Goal: Communication & Community: Answer question/provide support

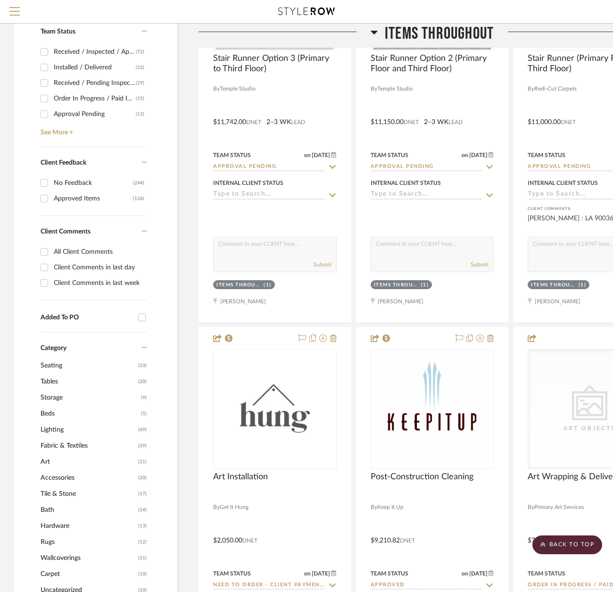
scroll to position [377, 0]
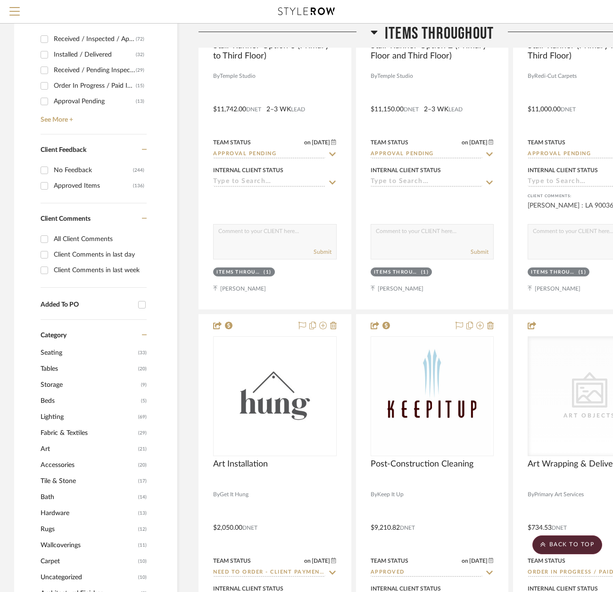
click at [52, 415] on span "Lighting" at bounding box center [88, 417] width 95 height 16
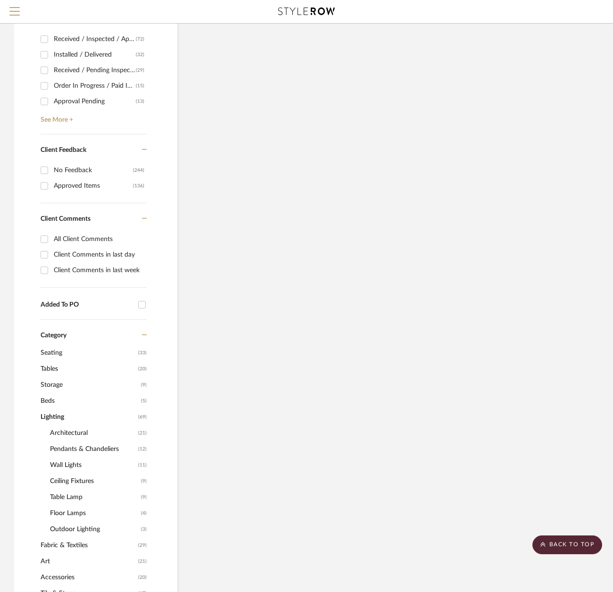
type input "9/12/2025"
type input "Installed / Delivered"
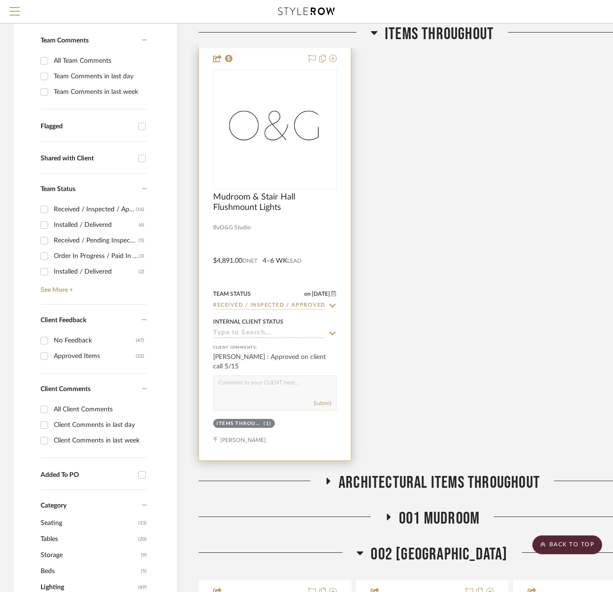
scroll to position [47, 0]
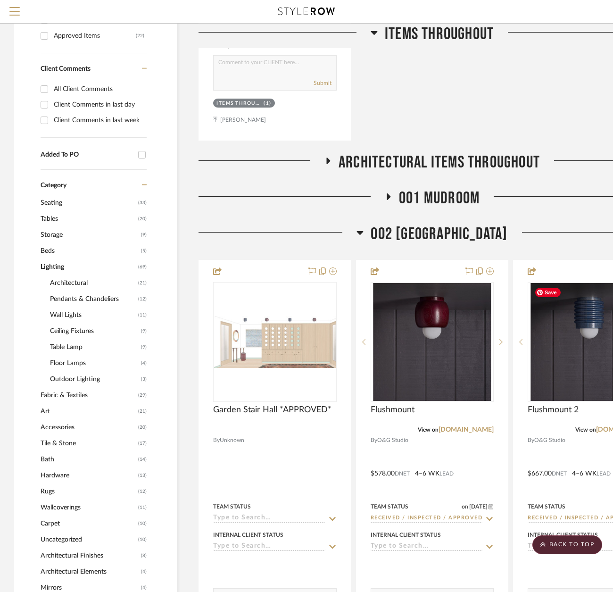
scroll to position [519, 0]
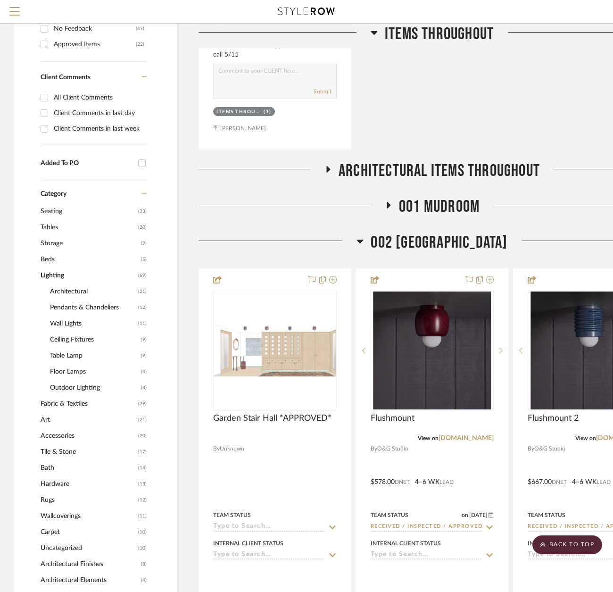
click at [442, 203] on span "001 MUDROOM" at bounding box center [439, 207] width 81 height 20
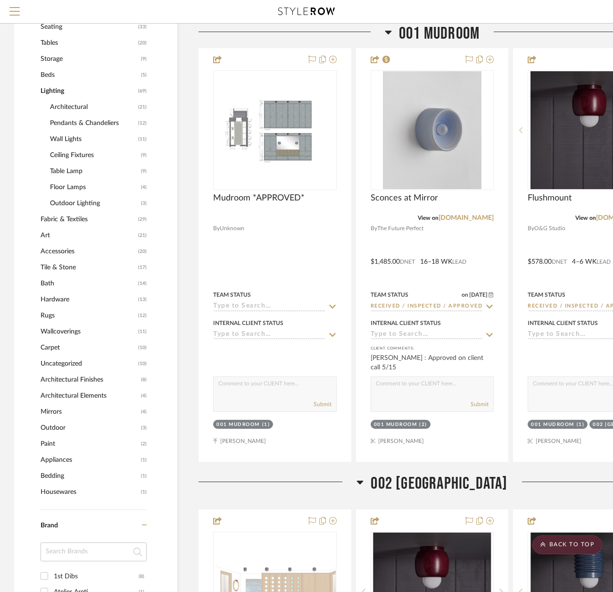
scroll to position [707, 0]
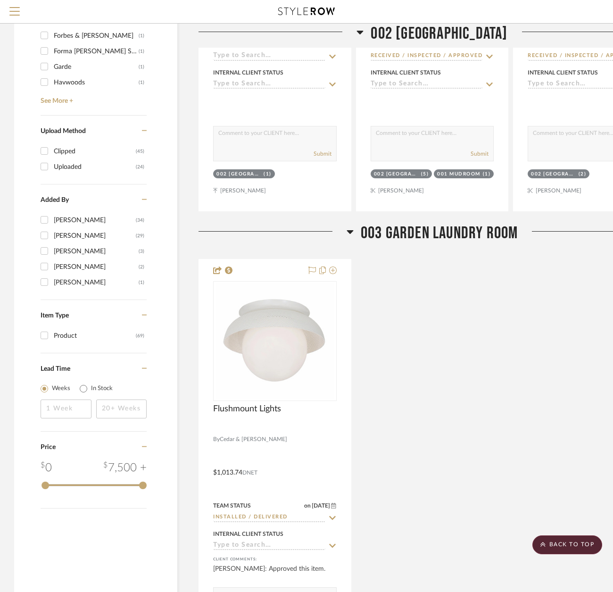
drag, startPoint x: 407, startPoint y: 346, endPoint x: 398, endPoint y: 349, distance: 9.4
click at [406, 346] on div "Flushmount Lights By Cedar & Moss $1,013.74 DNET Team Status on 7/3/2025 7/3/20…" at bounding box center [432, 466] width 467 height 414
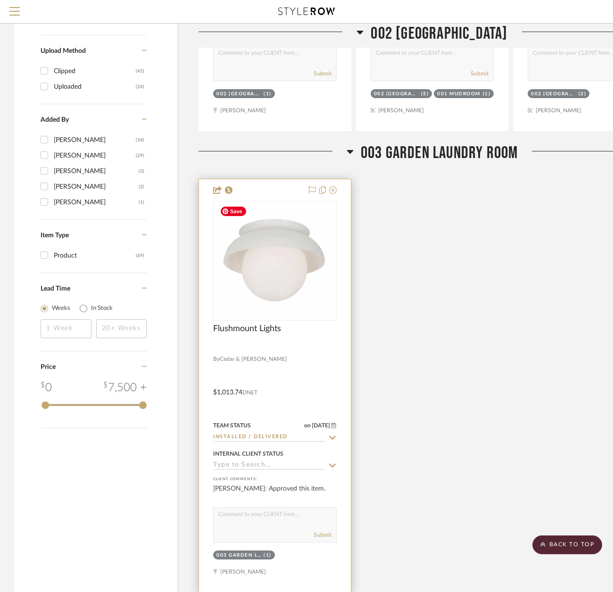
scroll to position [1556, 0]
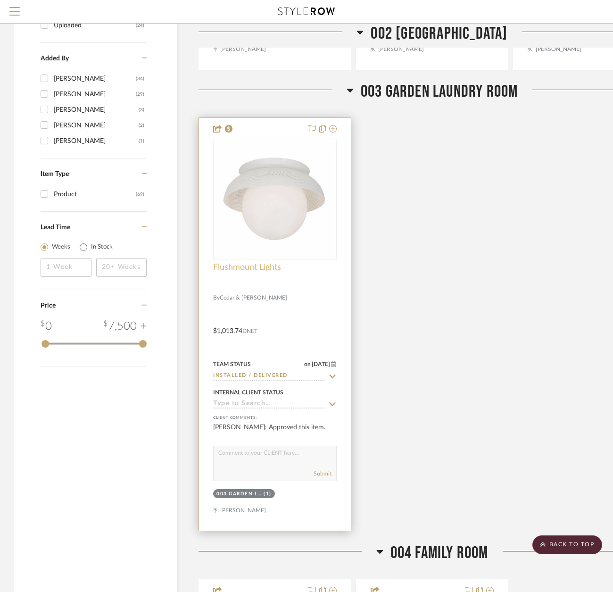
click at [243, 271] on span "Flushmount Lights" at bounding box center [247, 267] width 68 height 10
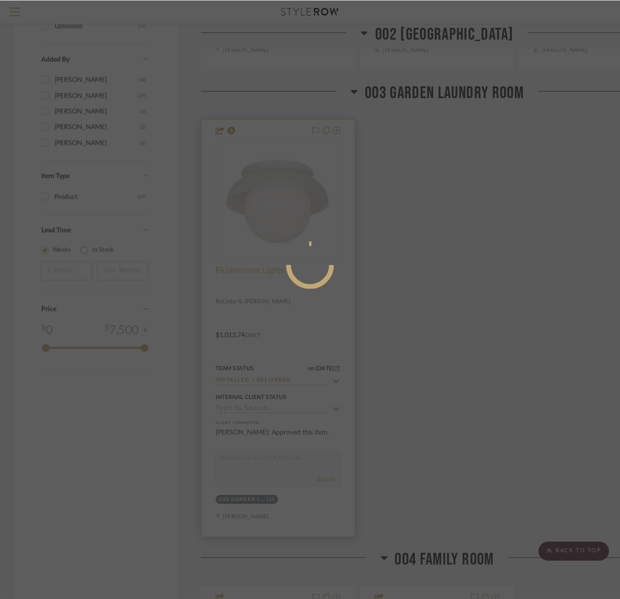
scroll to position [0, 0]
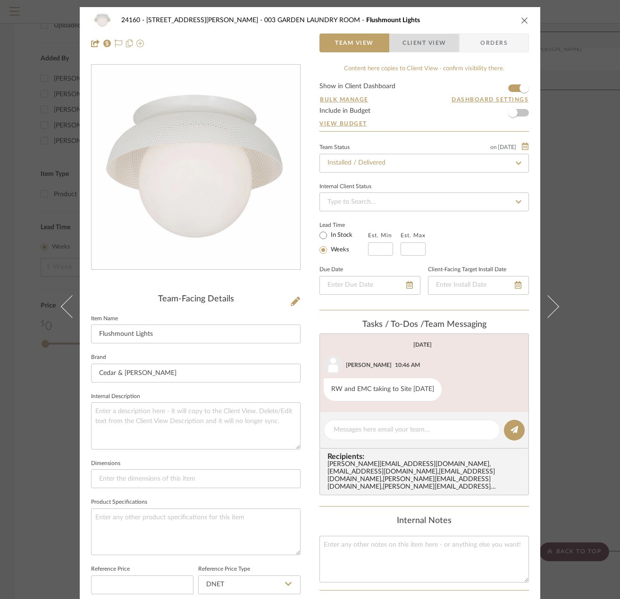
click at [411, 48] on span "Client View" at bounding box center [423, 42] width 43 height 19
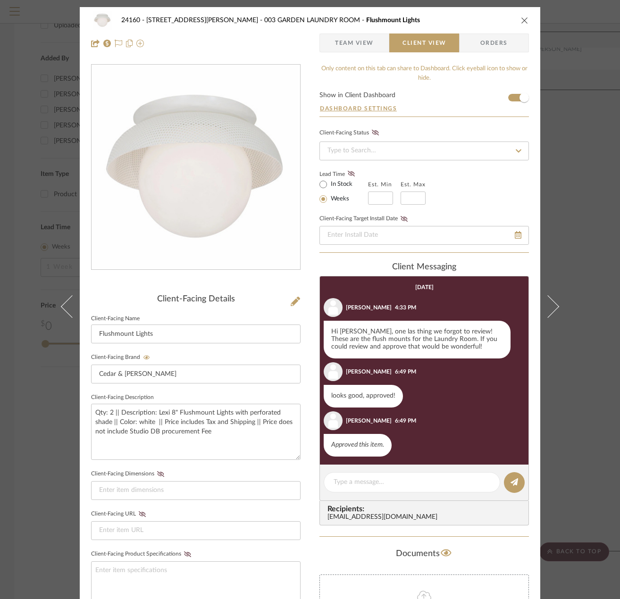
click at [347, 38] on span "Team View" at bounding box center [354, 42] width 39 height 19
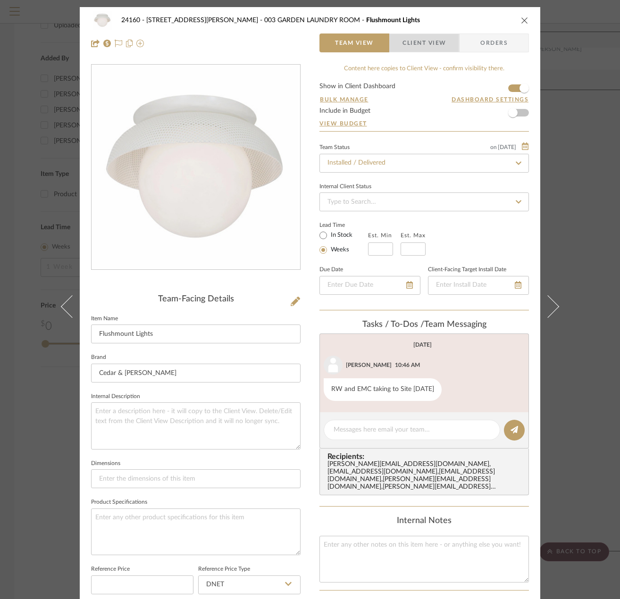
click at [405, 43] on span "Client View" at bounding box center [423, 42] width 43 height 19
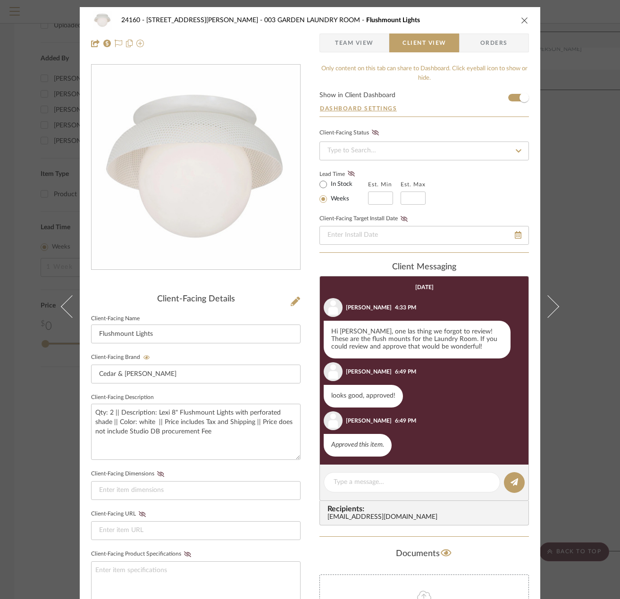
click at [582, 178] on div "24160 - 214 E 18th Street - Satow Elliot 003 GARDEN LAUNDRY ROOM Flushmount Lig…" at bounding box center [310, 299] width 620 height 599
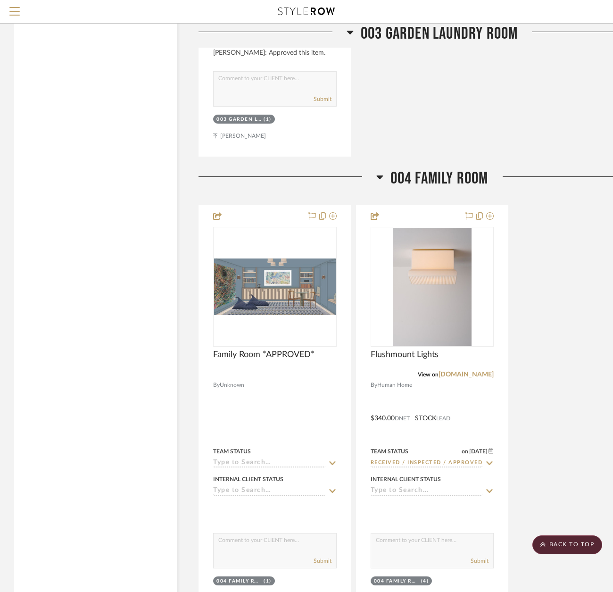
scroll to position [2028, 0]
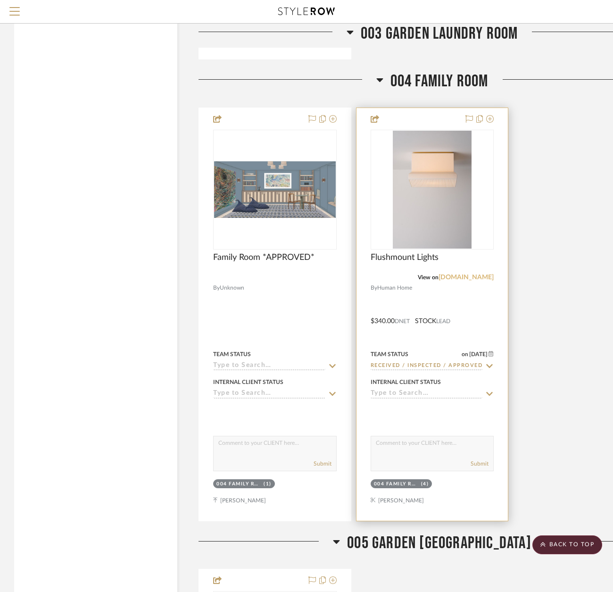
click at [472, 278] on link "humanhome.co" at bounding box center [466, 277] width 55 height 7
click at [465, 280] on link "humanhome.co" at bounding box center [466, 277] width 55 height 7
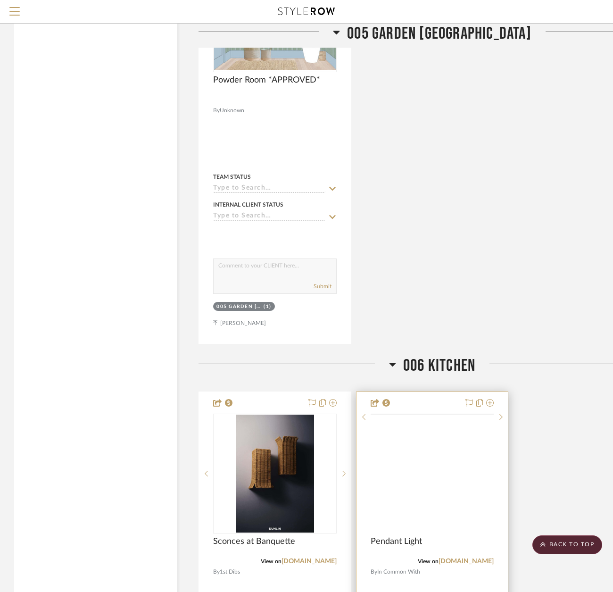
scroll to position [2877, 0]
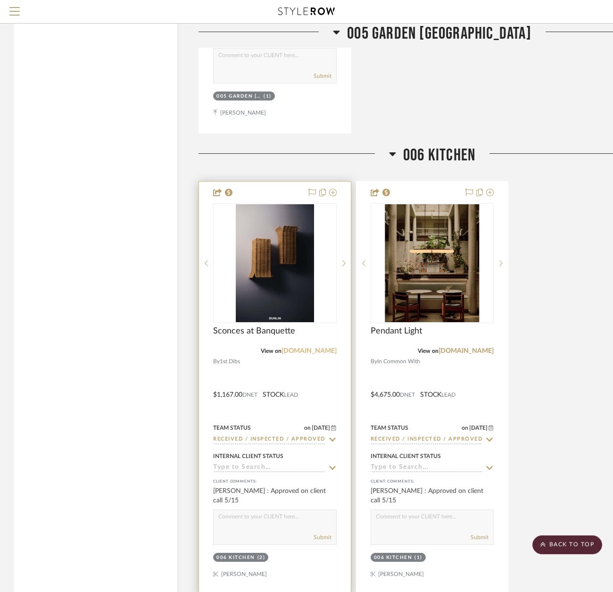
click at [323, 349] on link "1stdibs.com" at bounding box center [309, 351] width 55 height 7
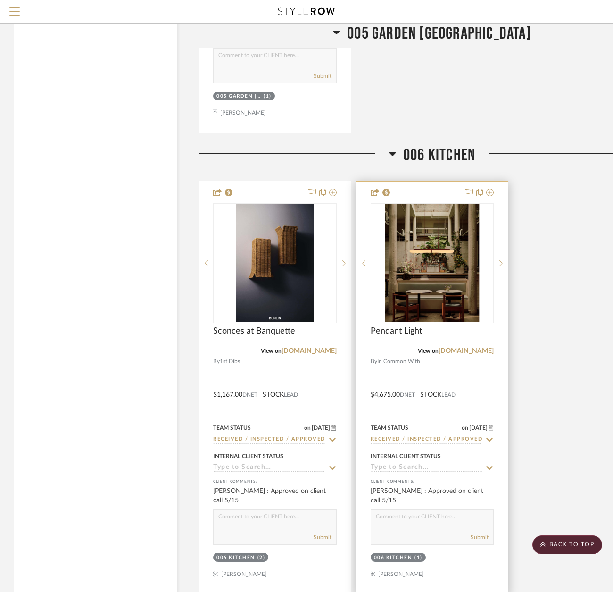
scroll to position [3065, 0]
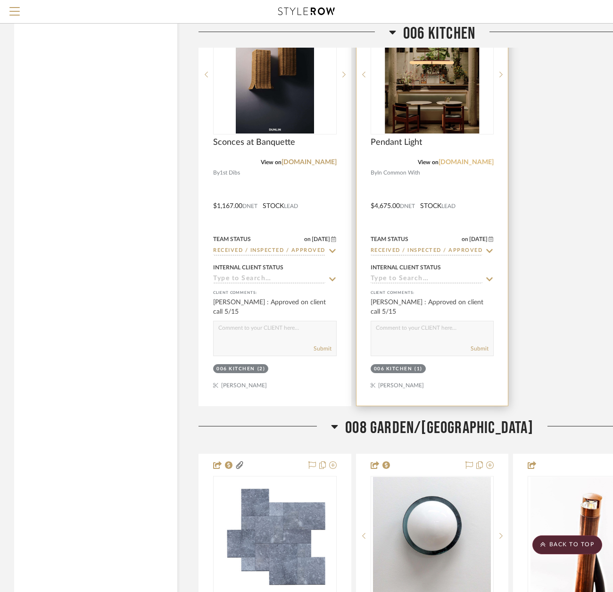
click at [474, 162] on link "incommonwith.com" at bounding box center [466, 162] width 55 height 7
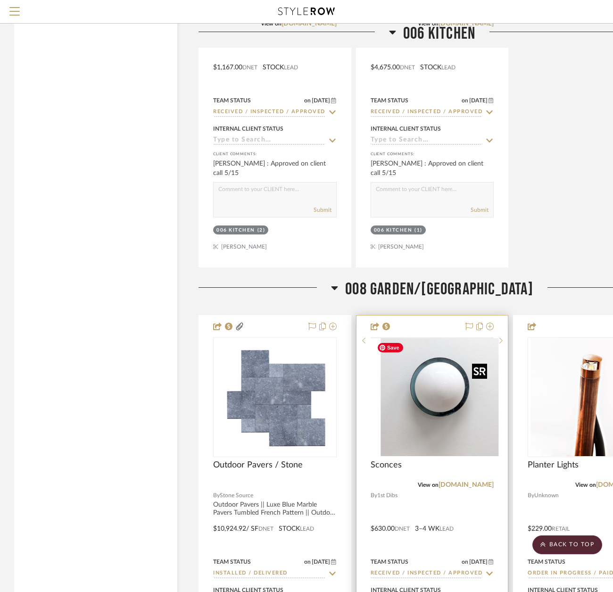
scroll to position [3301, 0]
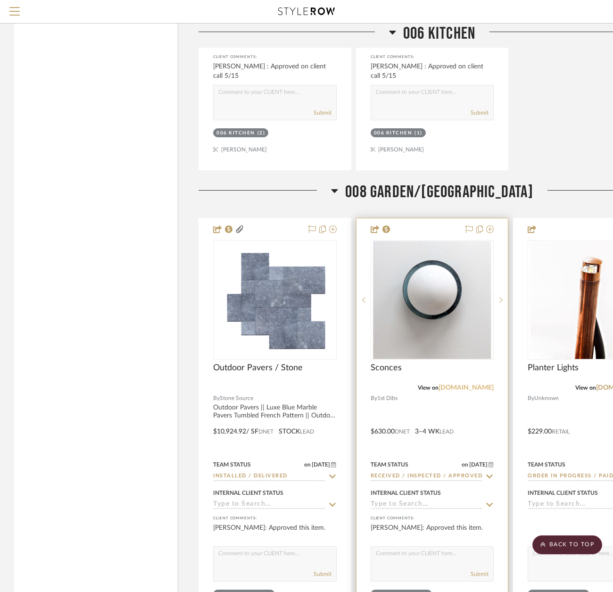
click at [466, 388] on link "1stdibs.com" at bounding box center [466, 387] width 55 height 7
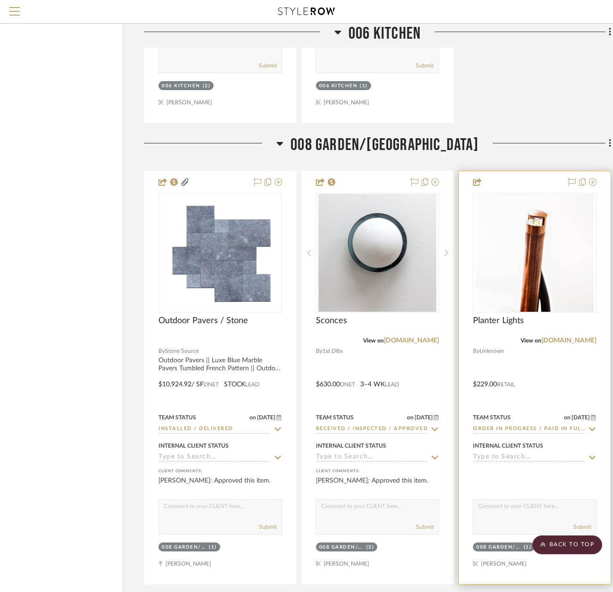
scroll to position [3348, 56]
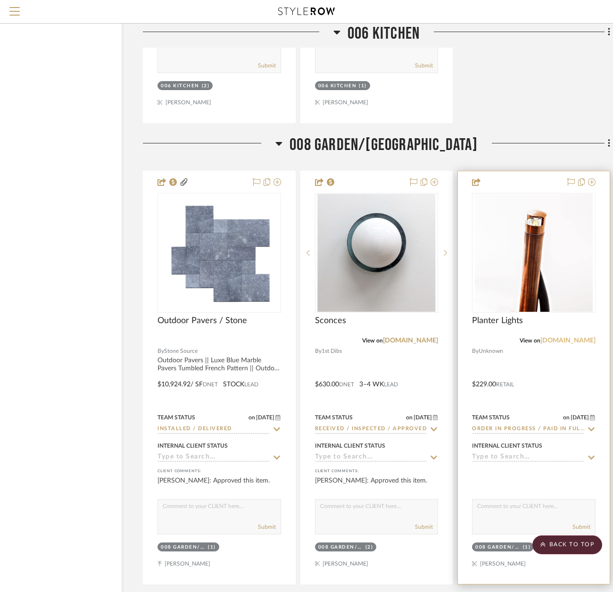
click at [573, 341] on link "pinterest.com" at bounding box center [567, 340] width 55 height 7
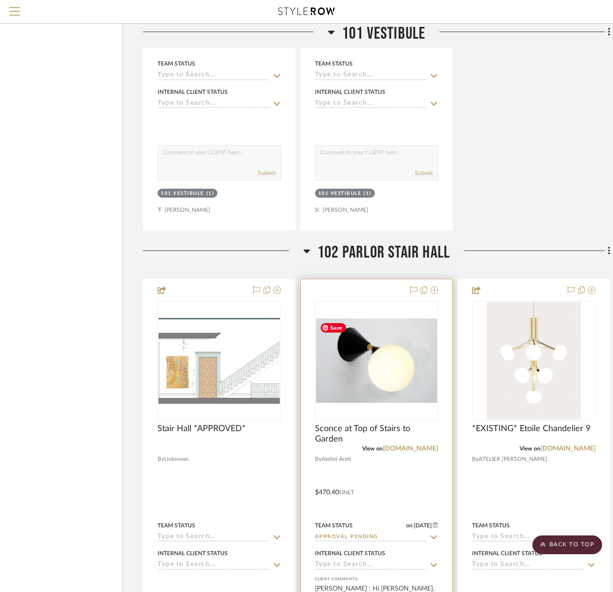
scroll to position [4244, 56]
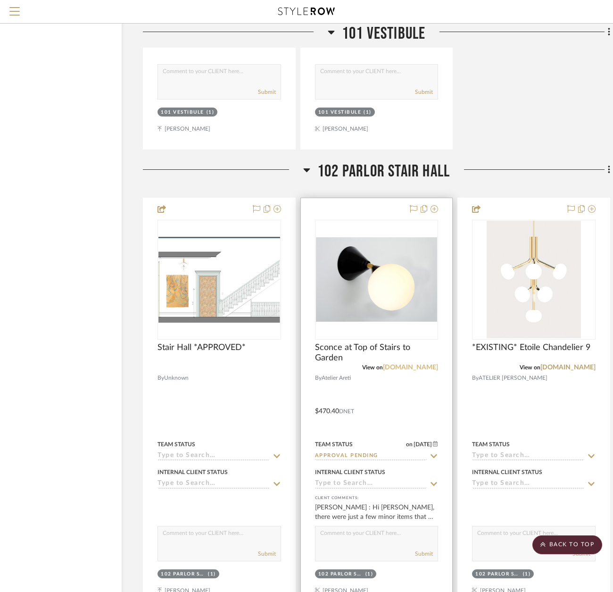
click at [425, 366] on link "atelierareti.com" at bounding box center [410, 367] width 55 height 7
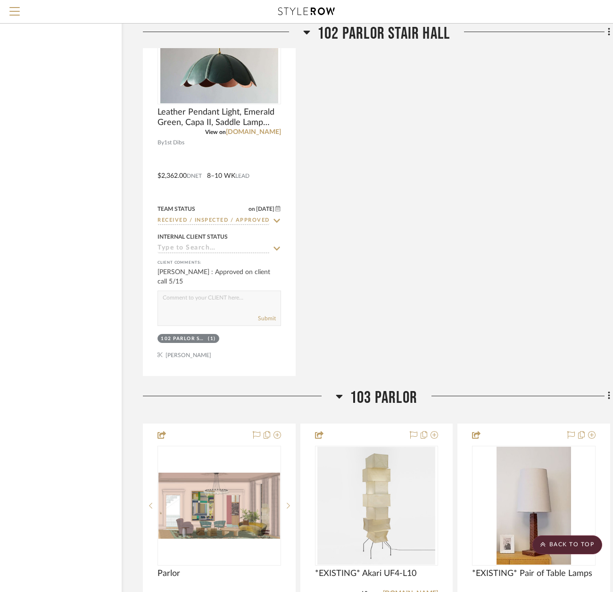
scroll to position [4905, 56]
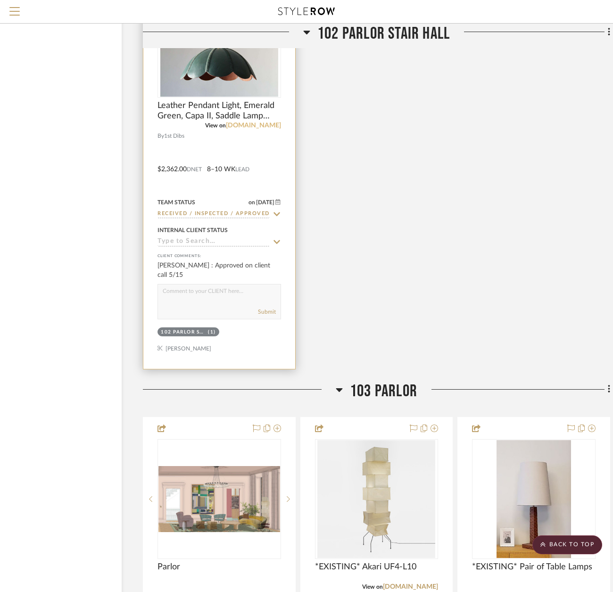
click at [262, 126] on link "1stdibs.com" at bounding box center [253, 125] width 55 height 7
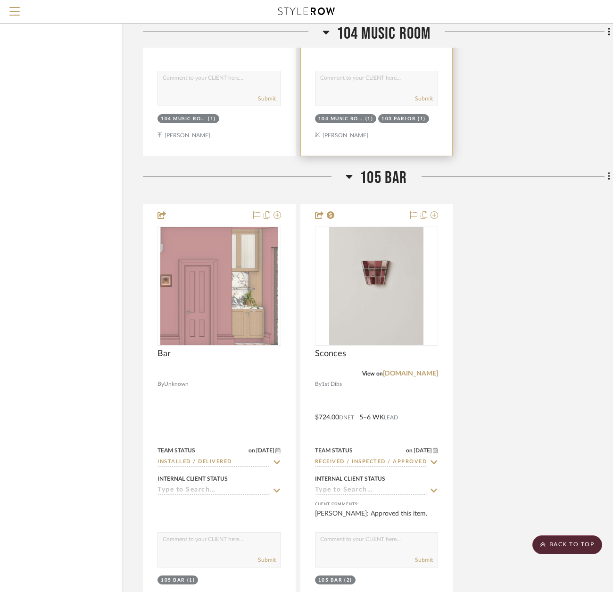
scroll to position [6508, 56]
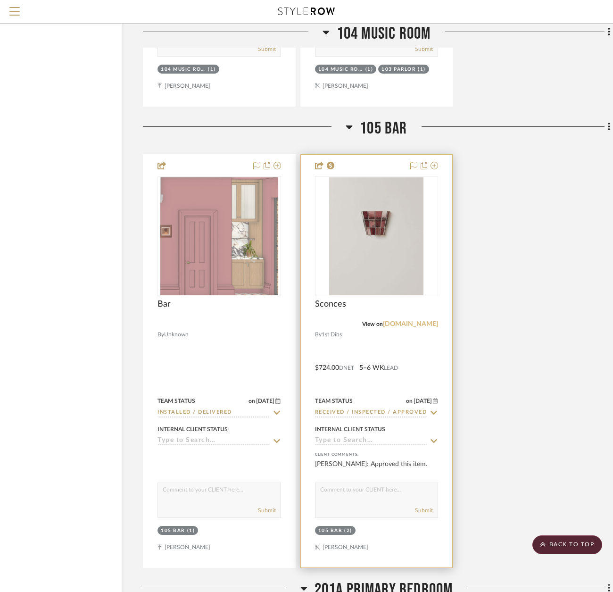
click at [418, 324] on link "1stdibs.com" at bounding box center [410, 324] width 55 height 7
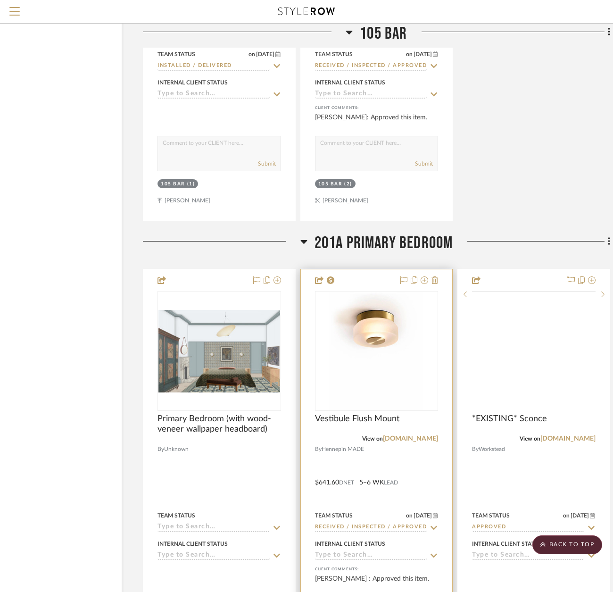
scroll to position [6932, 56]
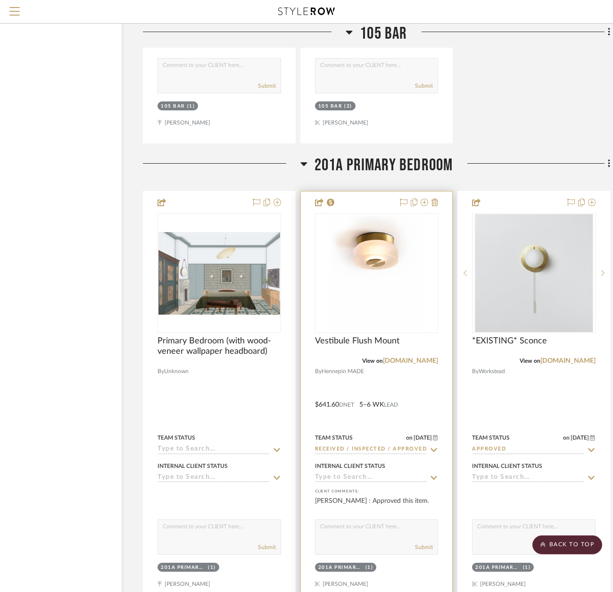
click at [426, 365] on div "View on hennepinmade.com" at bounding box center [377, 361] width 124 height 8
click at [398, 358] on link "hennepinmade.com" at bounding box center [410, 360] width 55 height 7
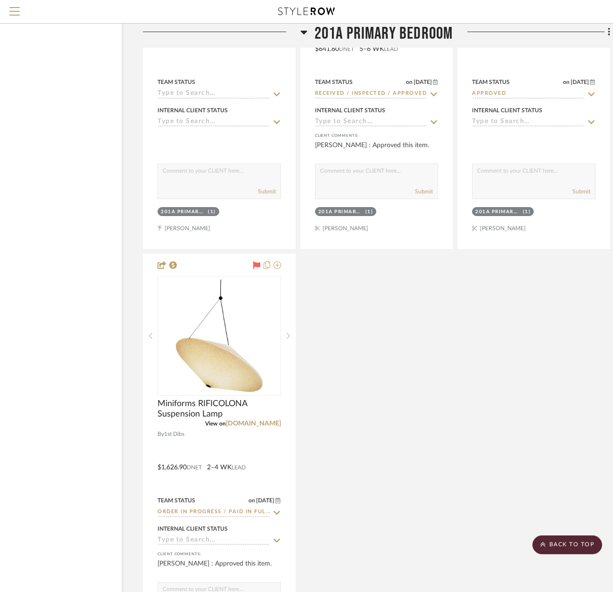
scroll to position [7498, 56]
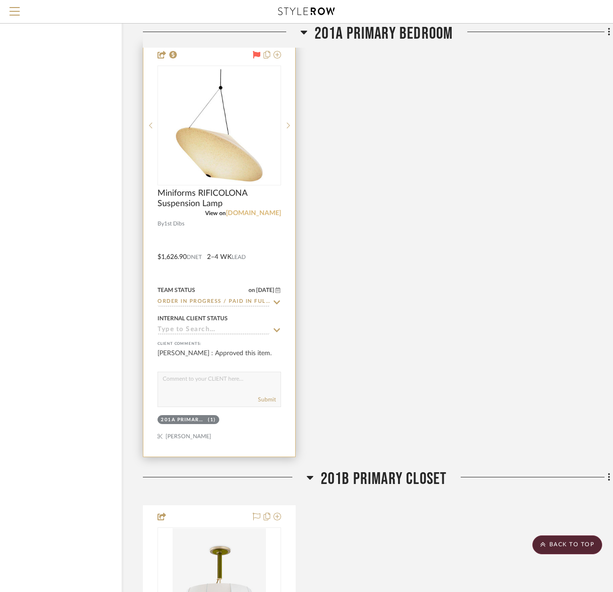
click at [260, 210] on link "1stdibs.com" at bounding box center [253, 213] width 55 height 7
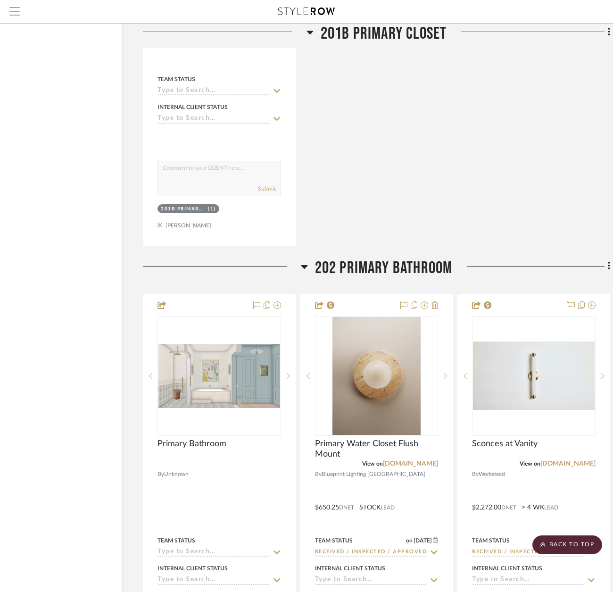
scroll to position [8347, 56]
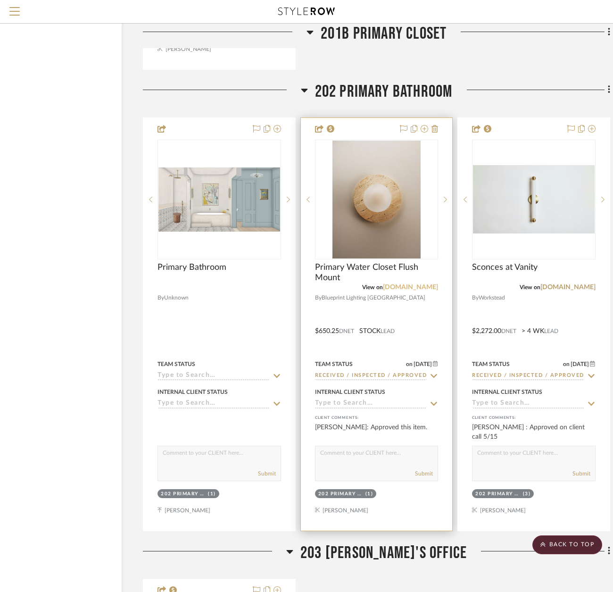
click at [426, 286] on link "blueprintlighting.com" at bounding box center [410, 287] width 55 height 7
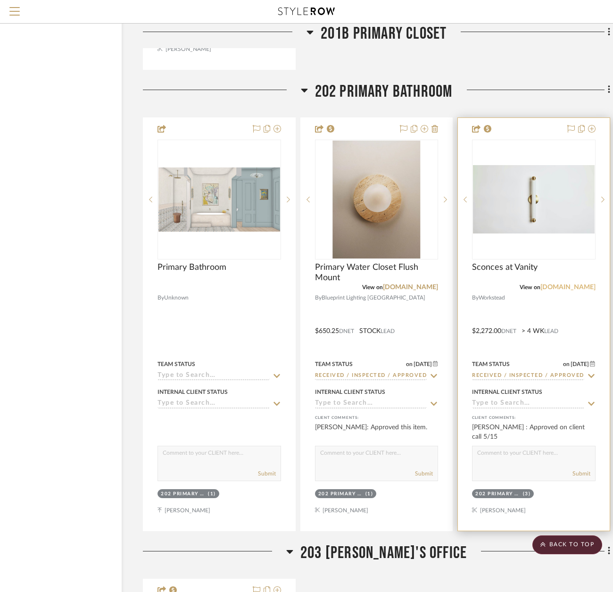
click at [580, 284] on link "workstead.com" at bounding box center [567, 287] width 55 height 7
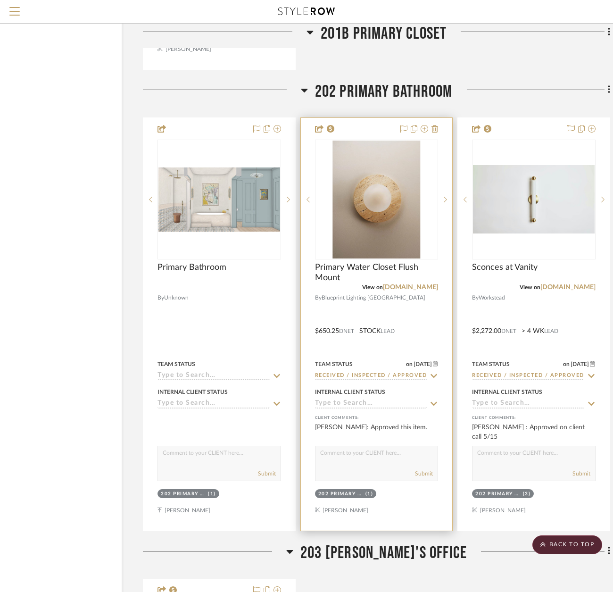
click at [406, 307] on div at bounding box center [377, 324] width 152 height 413
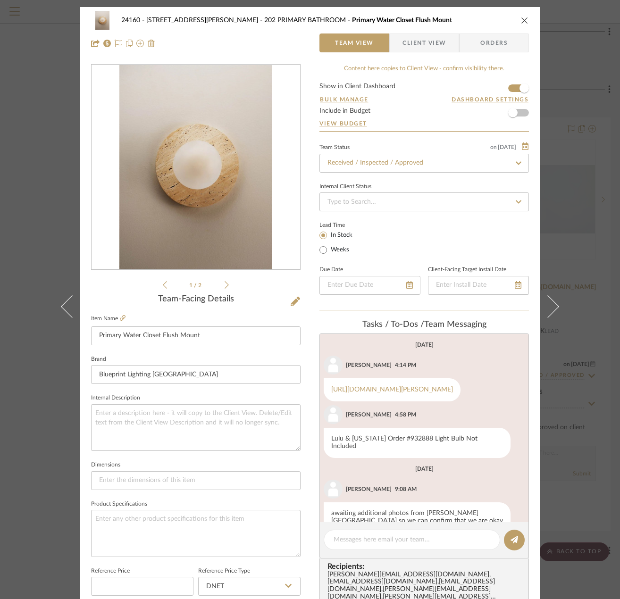
scroll to position [22, 0]
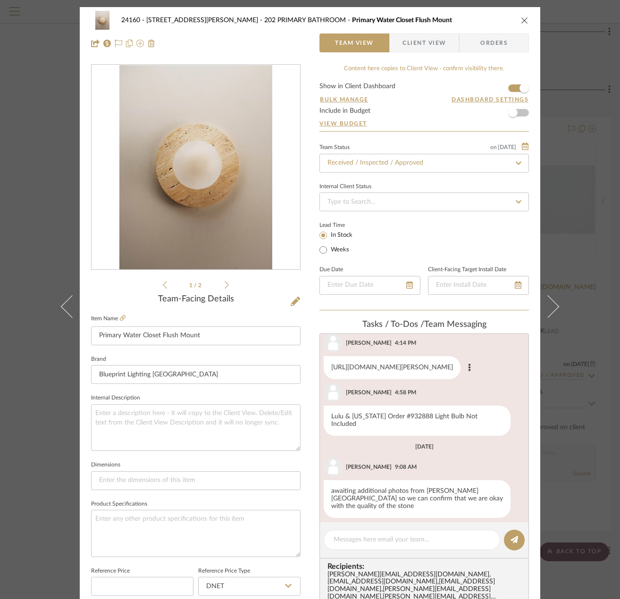
click at [383, 368] on link "https://www.luluandgeorgia.com/products/lamphere-sconce" at bounding box center [392, 367] width 122 height 7
click at [591, 182] on div "24160 - 214 E 18th Street - Satow Elliot 202 PRIMARY BATHROOM Primary Water Clo…" at bounding box center [310, 299] width 620 height 599
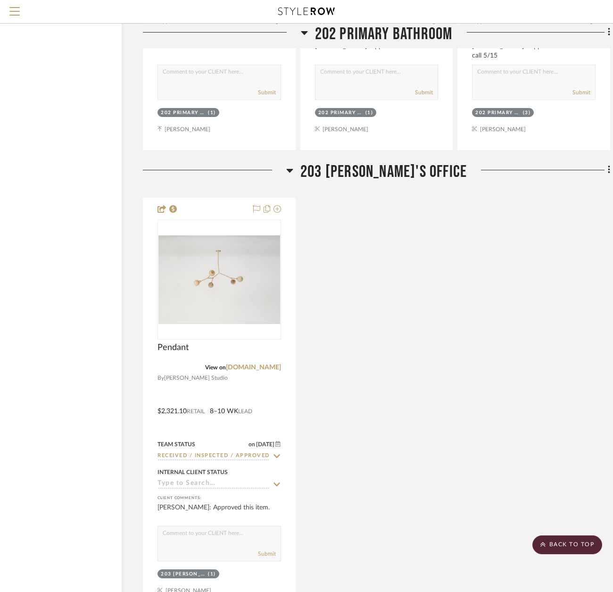
scroll to position [8913, 56]
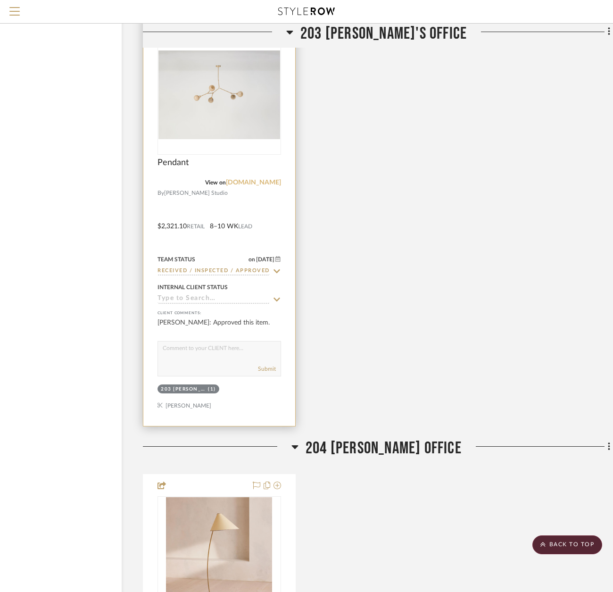
click at [259, 184] on link "snellingstudio.com" at bounding box center [253, 182] width 55 height 7
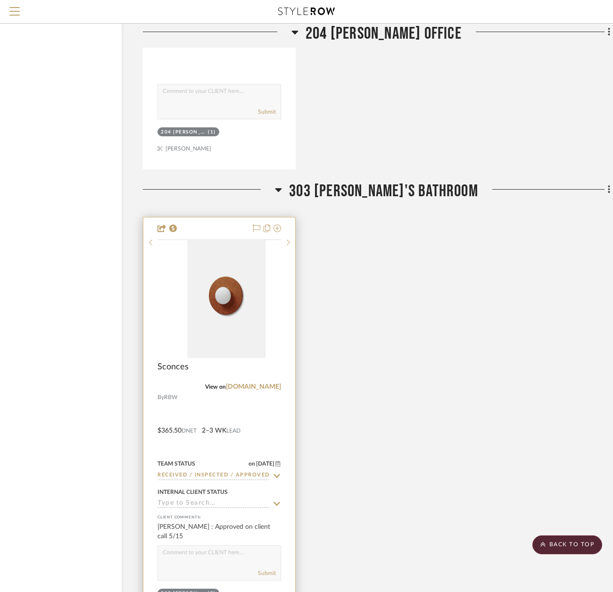
scroll to position [9762, 56]
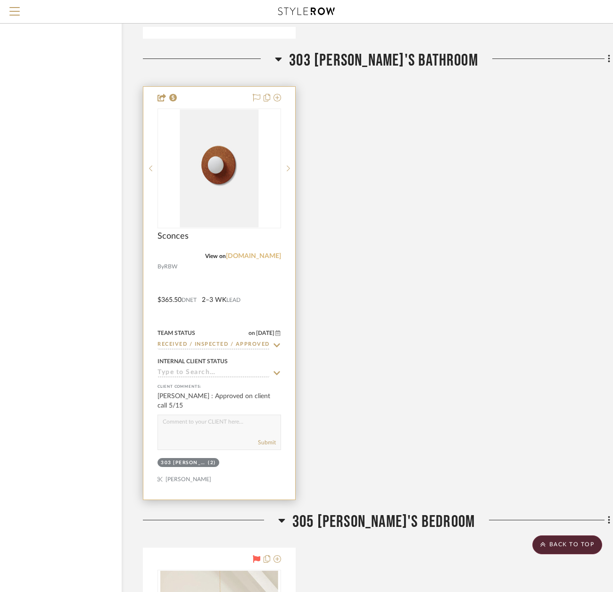
click at [264, 257] on link "rbw.com" at bounding box center [253, 256] width 55 height 7
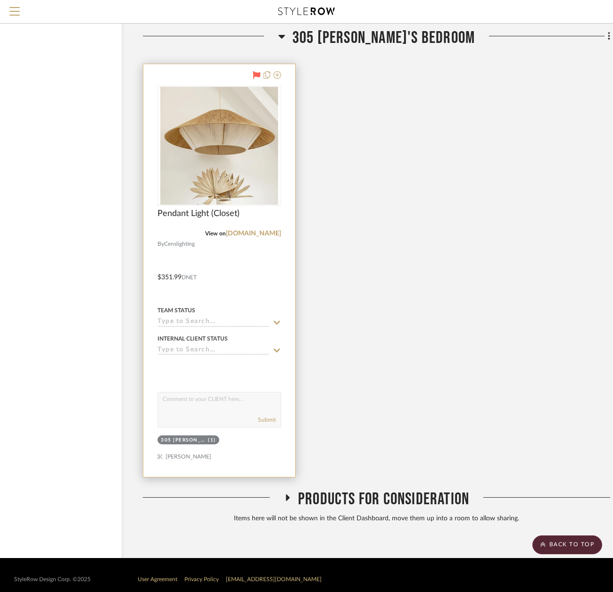
scroll to position [10255, 56]
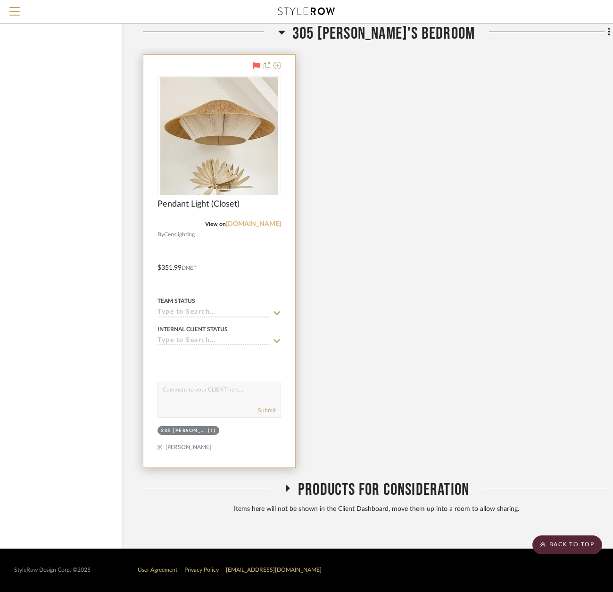
click at [262, 226] on link "censlighting.com" at bounding box center [253, 224] width 55 height 7
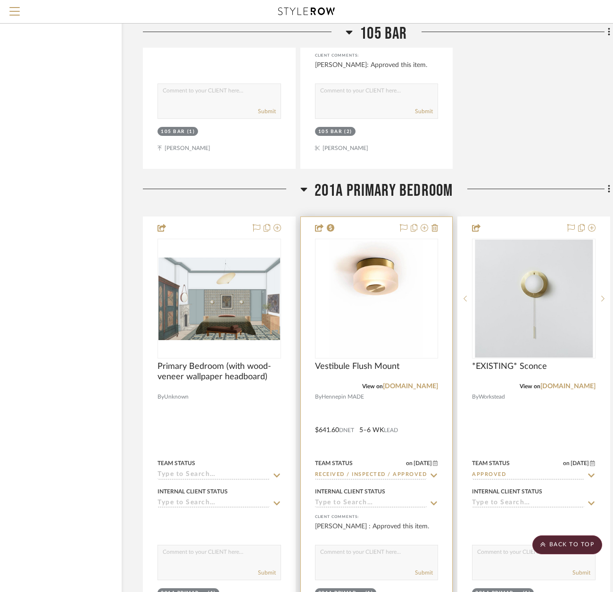
click at [417, 414] on div at bounding box center [377, 423] width 152 height 413
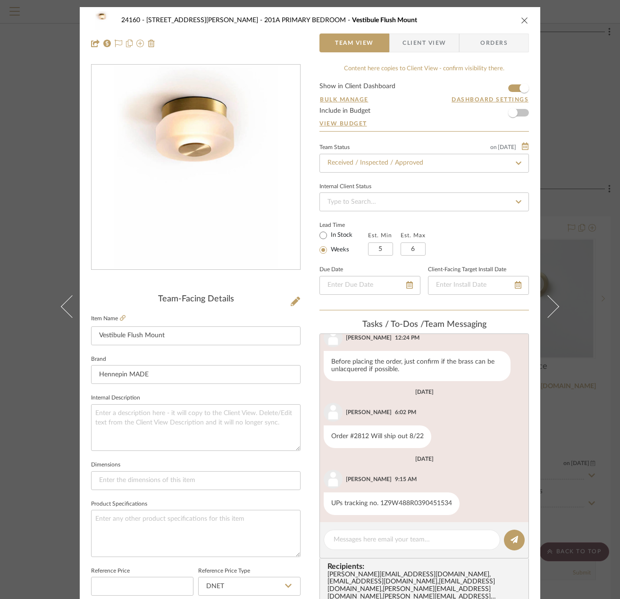
scroll to position [99, 0]
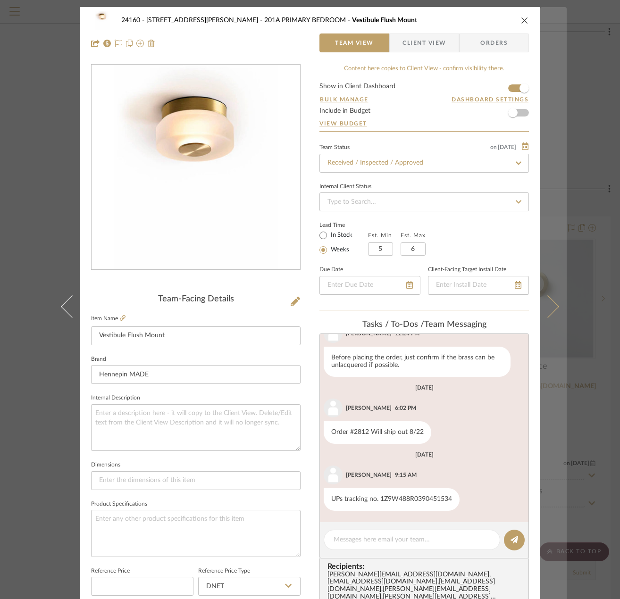
click at [563, 155] on button at bounding box center [553, 306] width 26 height 599
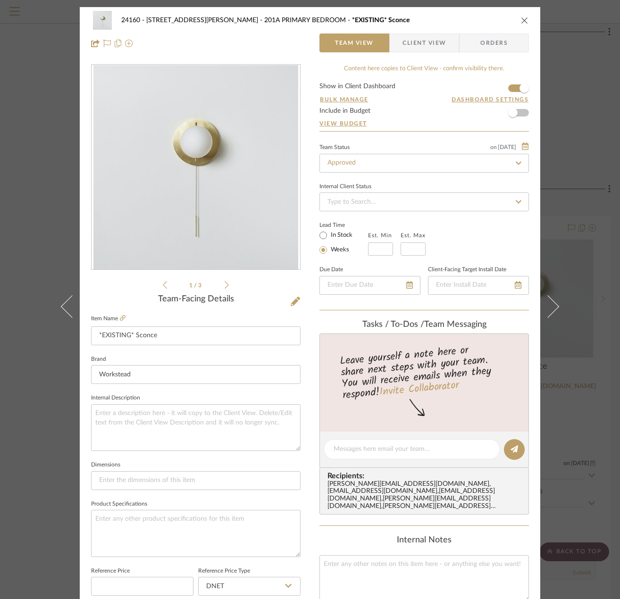
click at [582, 230] on div "24160 - 214 E 18th Street - Satow Elliot 201A PRIMARY BEDROOM *EXISTING* Sconce…" at bounding box center [310, 299] width 620 height 599
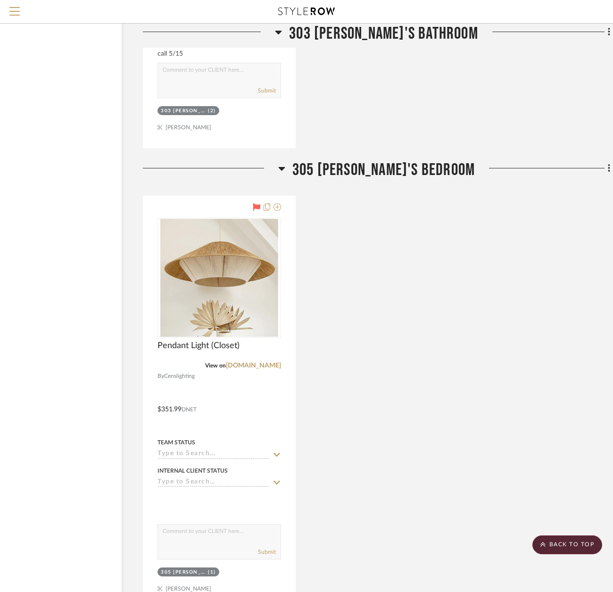
scroll to position [10255, 56]
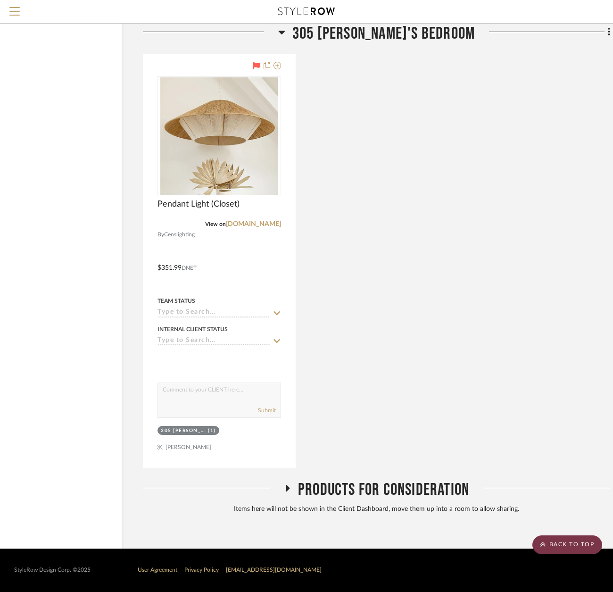
click at [569, 538] on scroll-to-top-button "BACK TO TOP" at bounding box center [567, 544] width 70 height 19
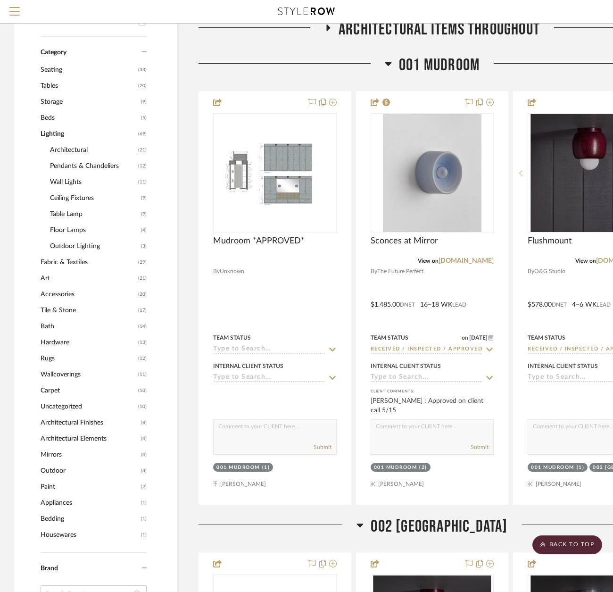
scroll to position [424, 0]
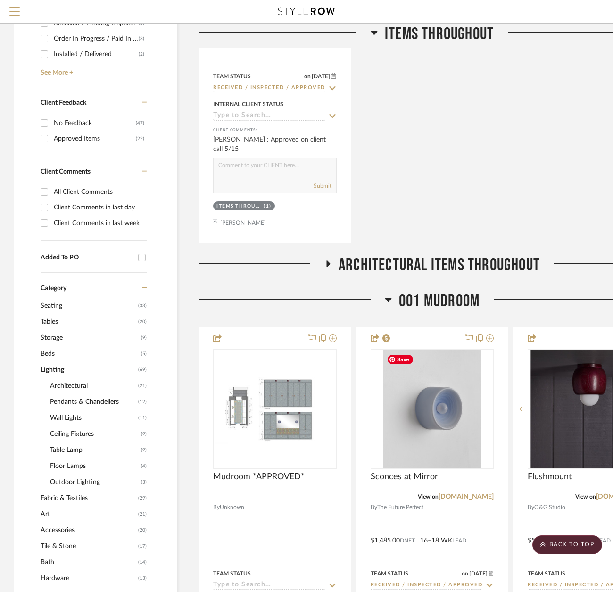
click at [479, 257] on span "Architectural Items Throughout" at bounding box center [439, 265] width 201 height 20
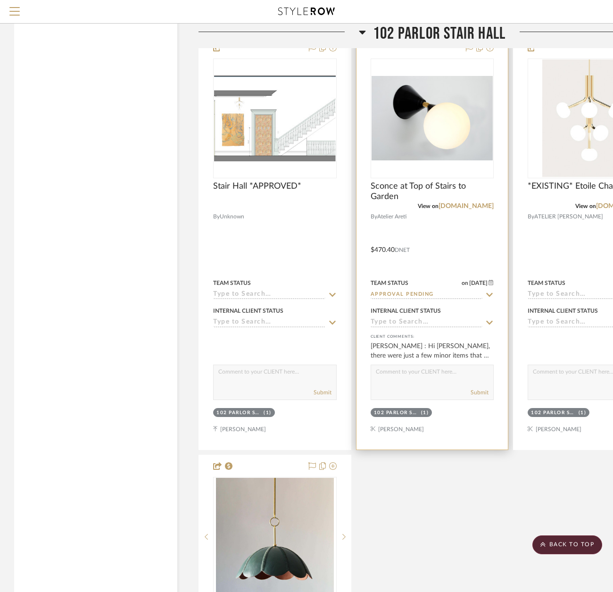
scroll to position [5706, 0]
click at [475, 205] on link "atelierareti.com" at bounding box center [466, 205] width 55 height 7
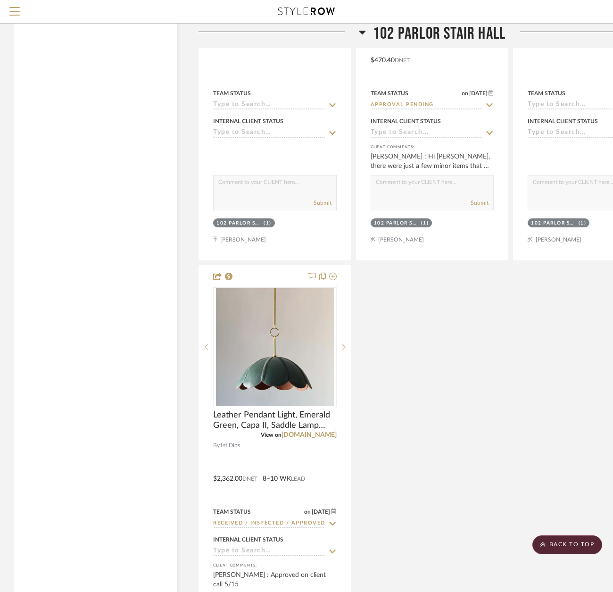
click at [417, 373] on div "Stair Hall *APPROVED* By Unknown Team Status Internal Client Status client Comm…" at bounding box center [432, 263] width 467 height 832
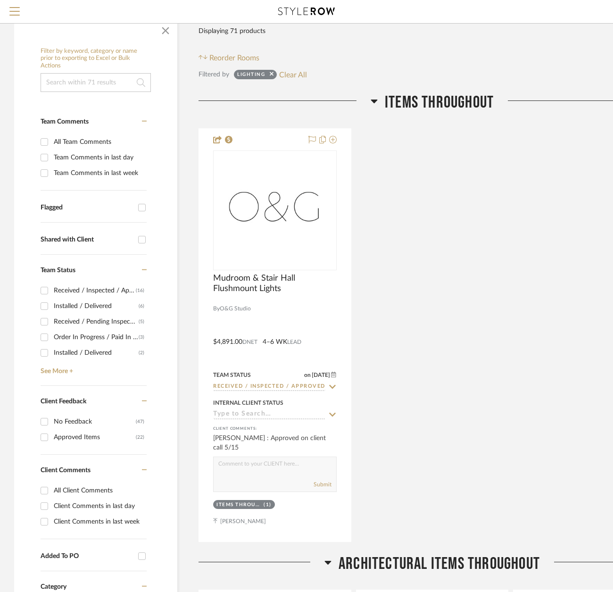
scroll to position [0, 0]
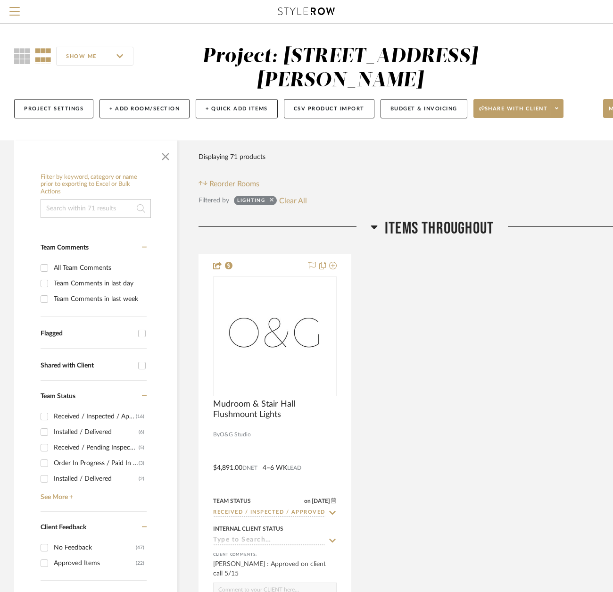
click at [273, 201] on icon at bounding box center [272, 200] width 4 height 6
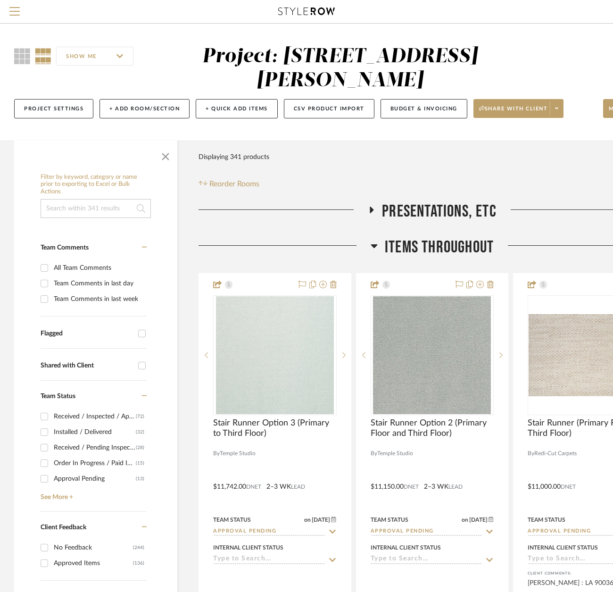
click at [434, 244] on span "Items Throughout" at bounding box center [439, 247] width 109 height 20
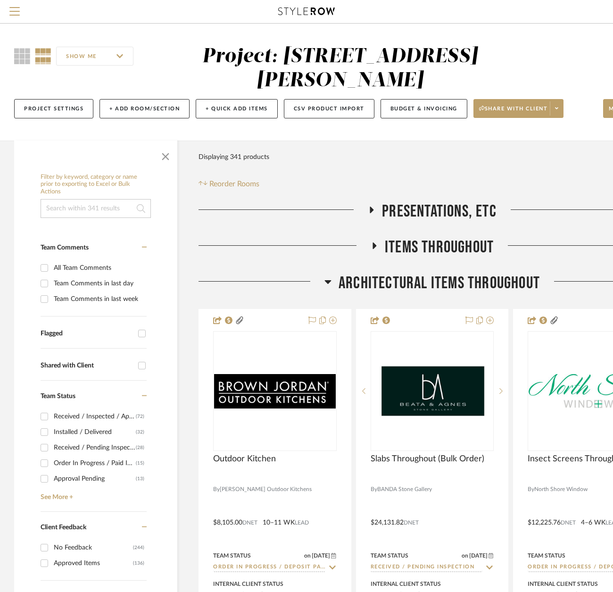
drag, startPoint x: 430, startPoint y: 273, endPoint x: 428, endPoint y: 281, distance: 8.2
click at [430, 274] on span "Architectural Items Throughout" at bounding box center [439, 283] width 201 height 20
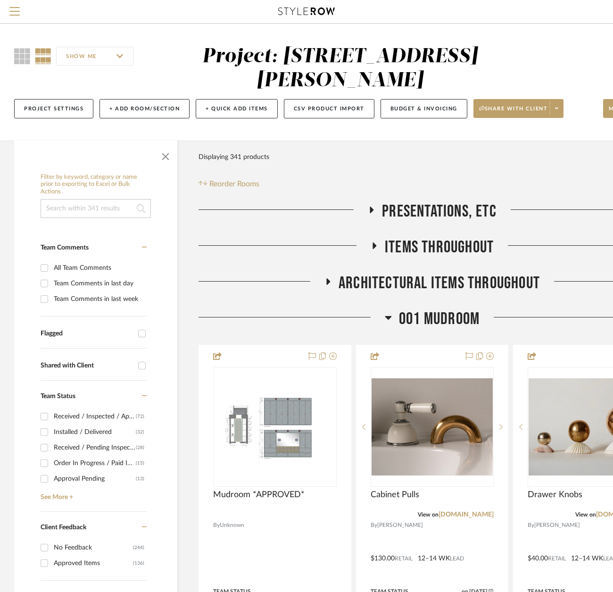
drag, startPoint x: 420, startPoint y: 318, endPoint x: 424, endPoint y: 334, distance: 16.0
click at [421, 318] on span "001 MUDROOM" at bounding box center [439, 319] width 81 height 20
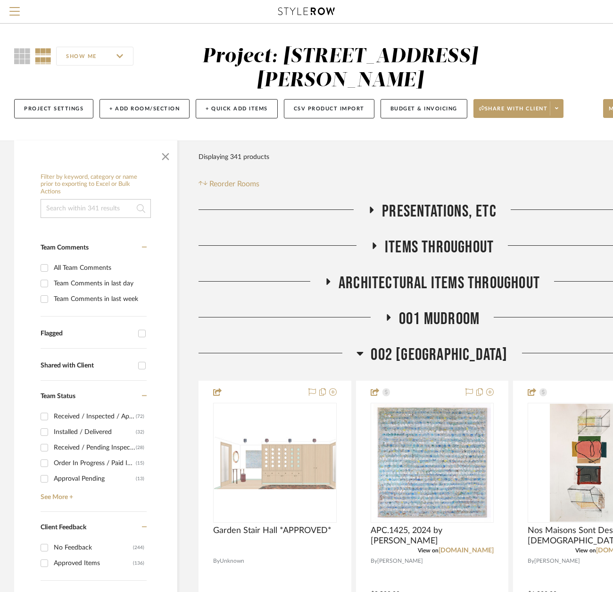
click at [430, 350] on span "002 GARDEN STAIR HALL" at bounding box center [439, 355] width 137 height 20
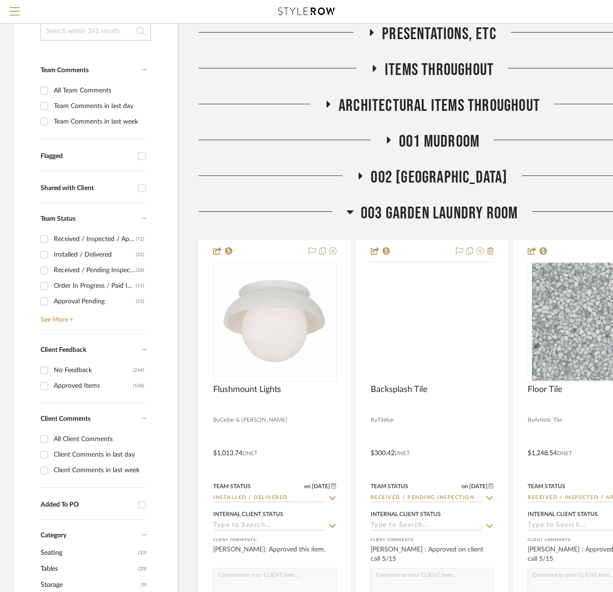
scroll to position [189, 0]
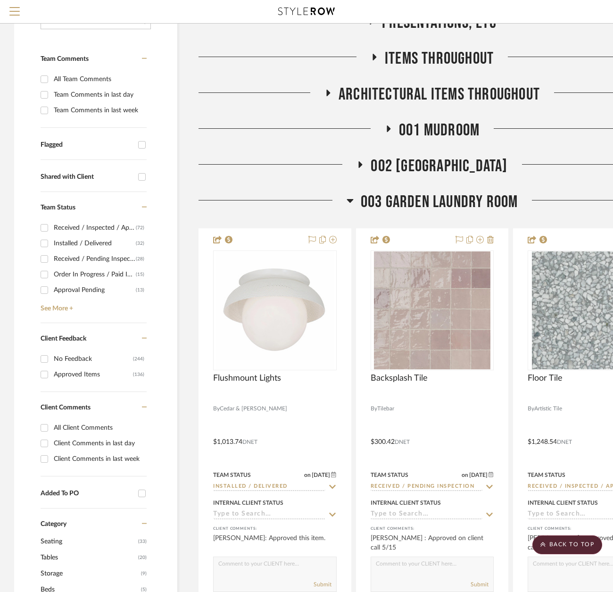
click at [441, 197] on span "003 GARDEN LAUNDRY ROOM" at bounding box center [440, 202] width 158 height 20
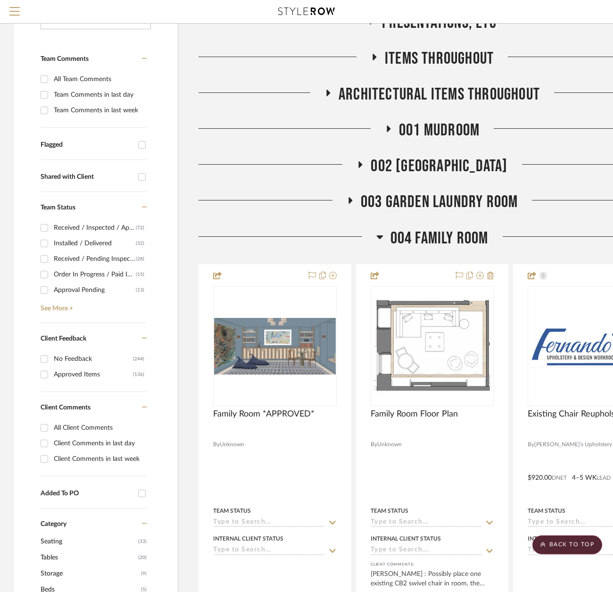
click at [432, 238] on span "004 FAMILY ROOM" at bounding box center [439, 238] width 98 height 20
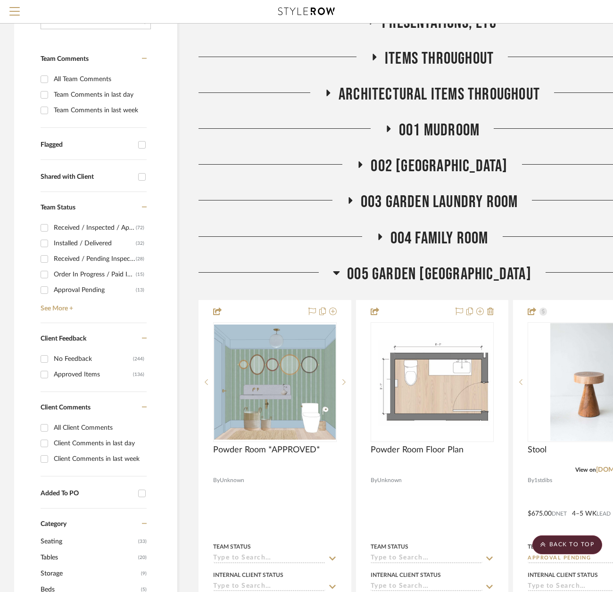
click at [431, 272] on span "005 GARDEN POWDER ROOM" at bounding box center [439, 274] width 184 height 20
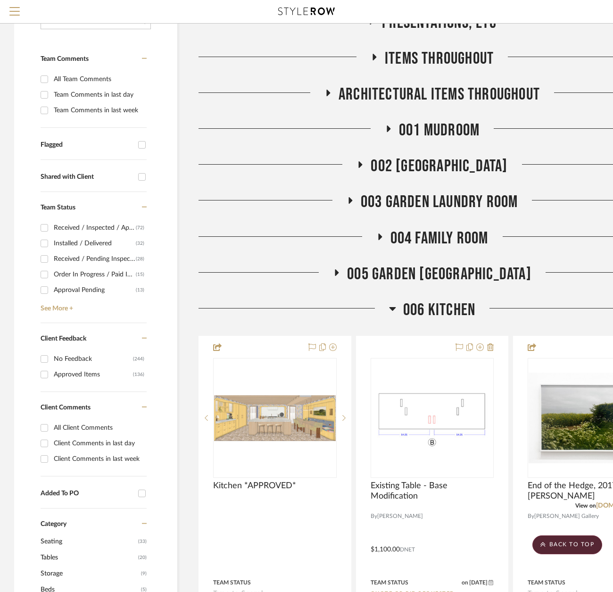
click at [433, 309] on span "006 KITCHEN" at bounding box center [439, 310] width 72 height 20
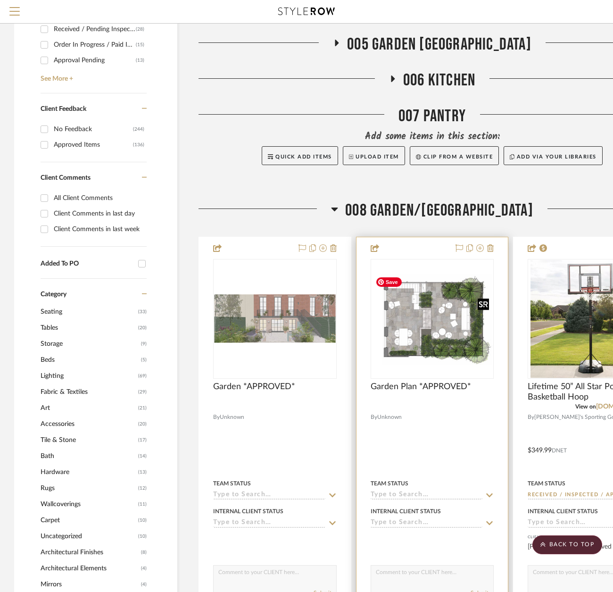
scroll to position [424, 0]
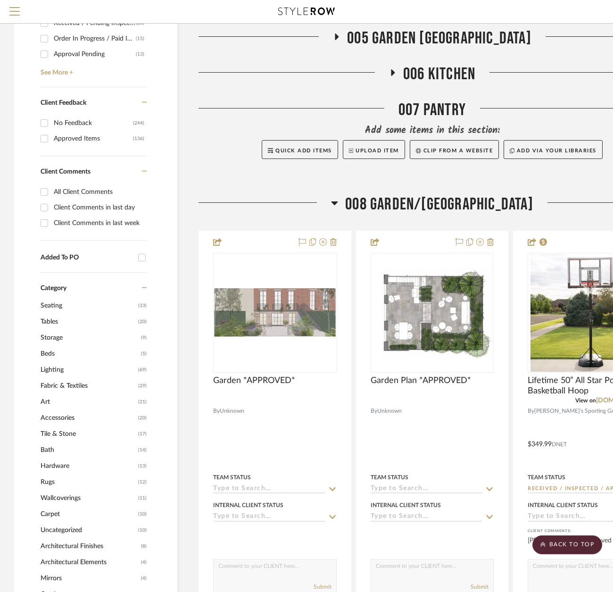
click at [444, 207] on span "008 GARDEN/TERRACE" at bounding box center [439, 204] width 188 height 20
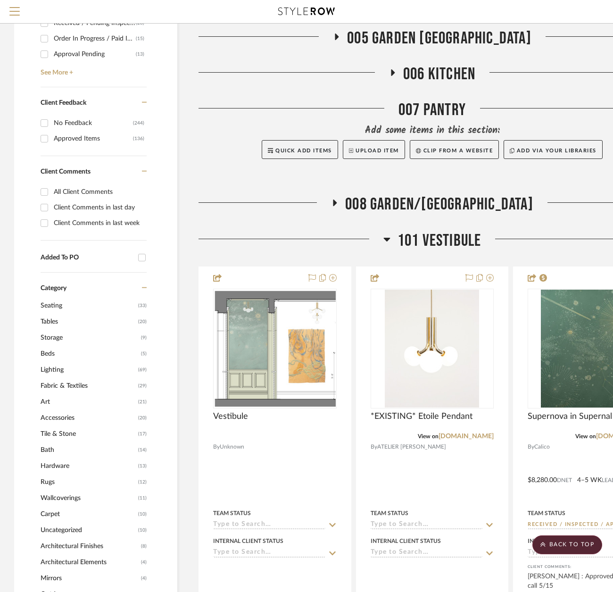
click at [431, 243] on span "101 VESTIBULE" at bounding box center [440, 241] width 84 height 20
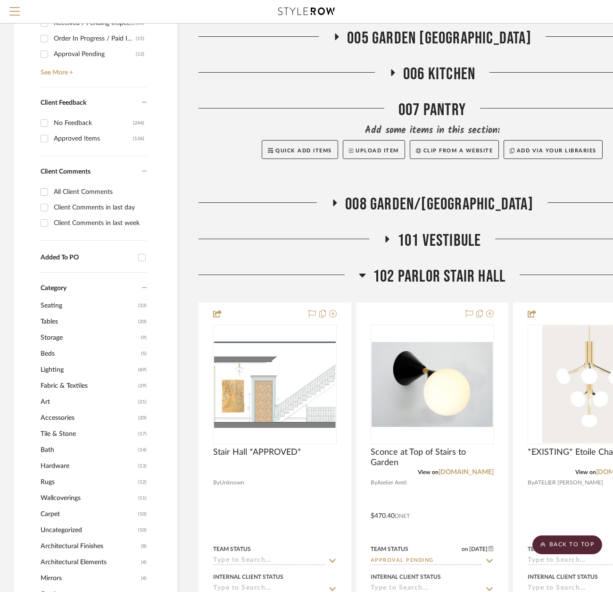
click at [423, 276] on span "102 PARLOR STAIR HALL" at bounding box center [439, 276] width 133 height 20
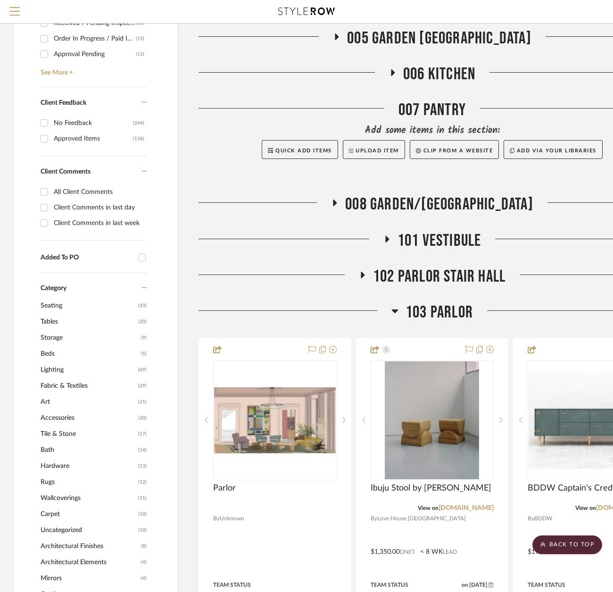
click at [423, 312] on span "103 PARLOR" at bounding box center [439, 312] width 67 height 20
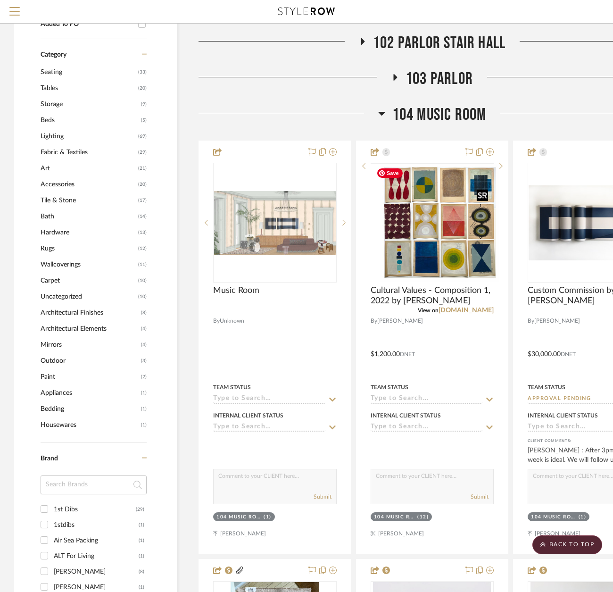
scroll to position [660, 0]
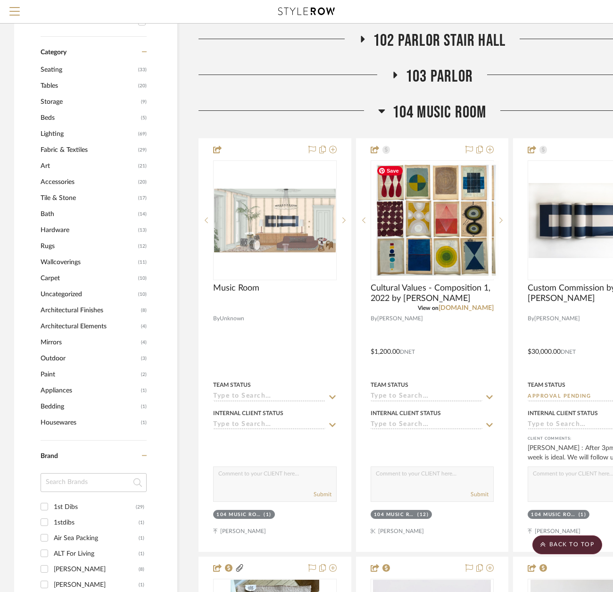
drag, startPoint x: 451, startPoint y: 125, endPoint x: 453, endPoint y: 113, distance: 12.0
click at [452, 121] on div "104 MUSIC ROOM" at bounding box center [432, 114] width 467 height 24
click at [453, 112] on span "104 MUSIC ROOM" at bounding box center [439, 112] width 94 height 20
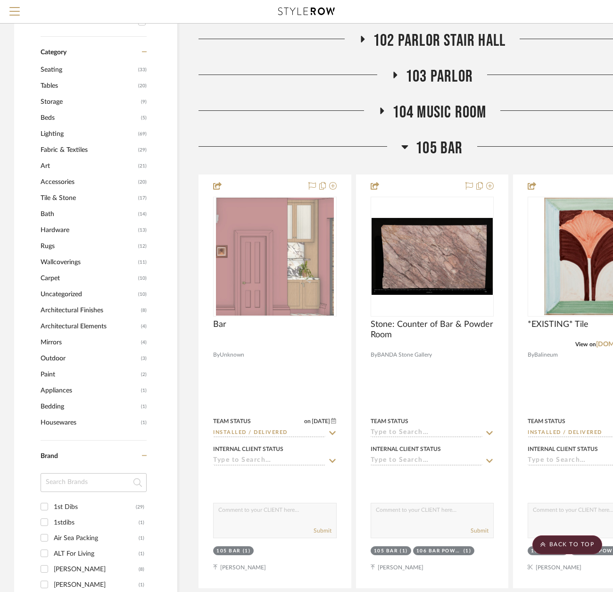
drag, startPoint x: 448, startPoint y: 140, endPoint x: 444, endPoint y: 156, distance: 17.0
click at [448, 140] on span "105 BAR" at bounding box center [438, 148] width 47 height 20
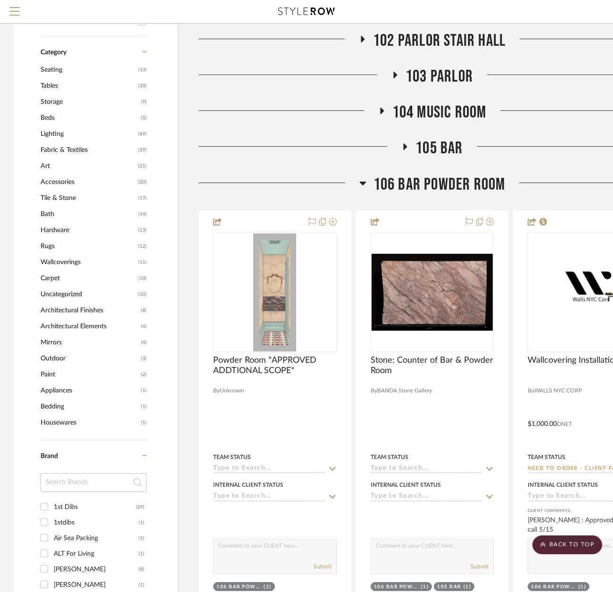
click at [437, 185] on span "106 BAR POWDER ROOM" at bounding box center [440, 184] width 132 height 20
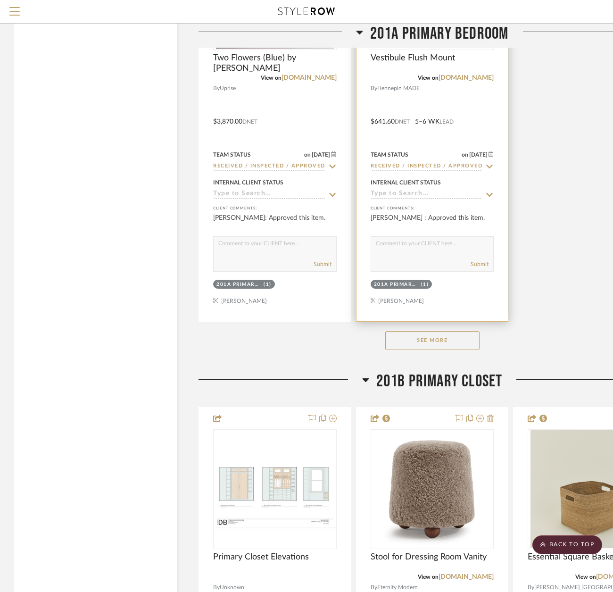
scroll to position [1839, 0]
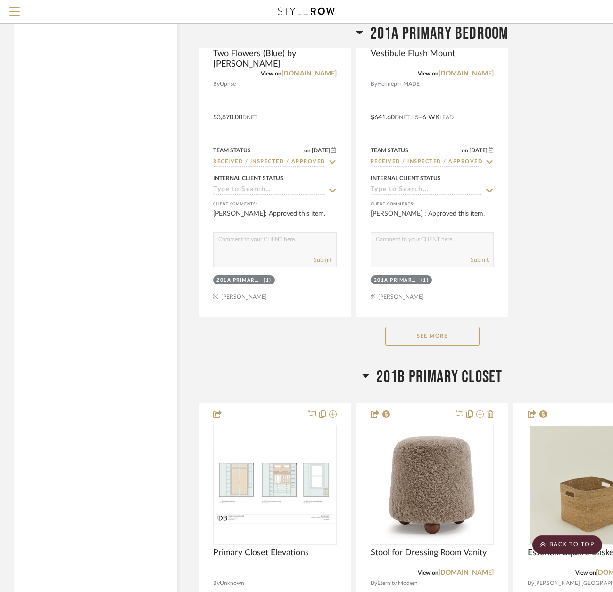
click at [432, 328] on button "See More" at bounding box center [432, 336] width 94 height 19
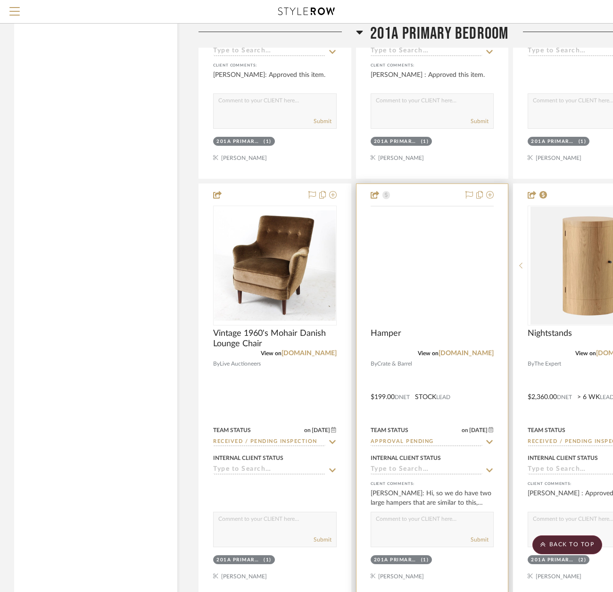
scroll to position [1981, 0]
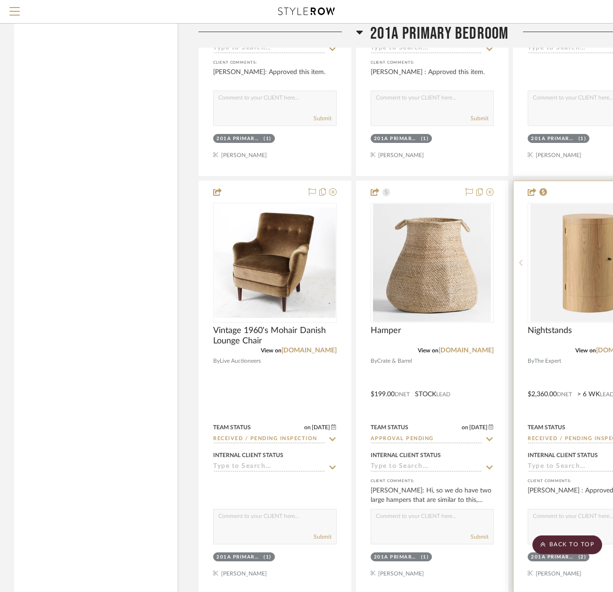
click at [573, 438] on input "Received / Pending Inspection" at bounding box center [584, 439] width 112 height 9
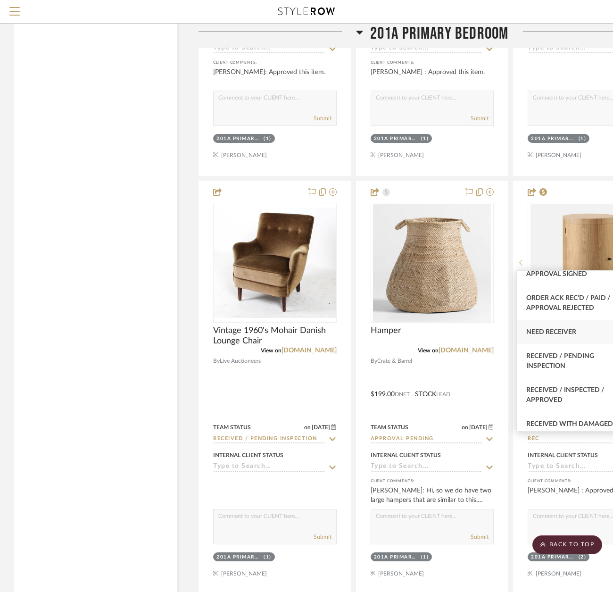
scroll to position [283, 0]
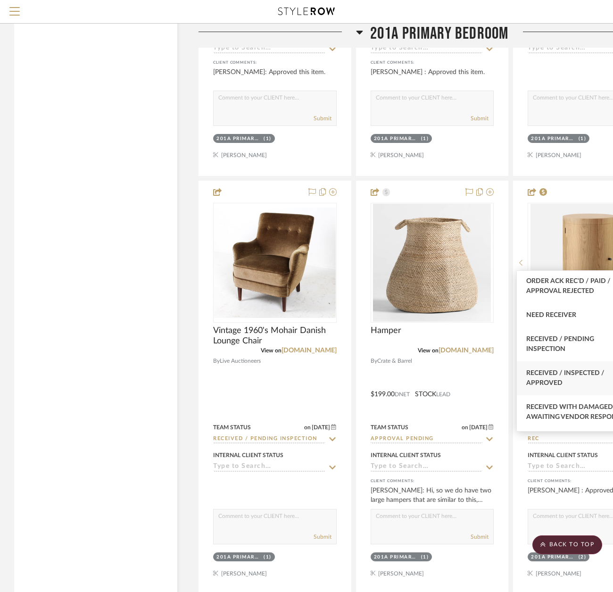
type input "REC"
click at [573, 390] on div "Received / Inspected / Approved" at bounding box center [578, 378] width 123 height 34
type input "9/12/2025"
type input "Received / Inspected / Approved"
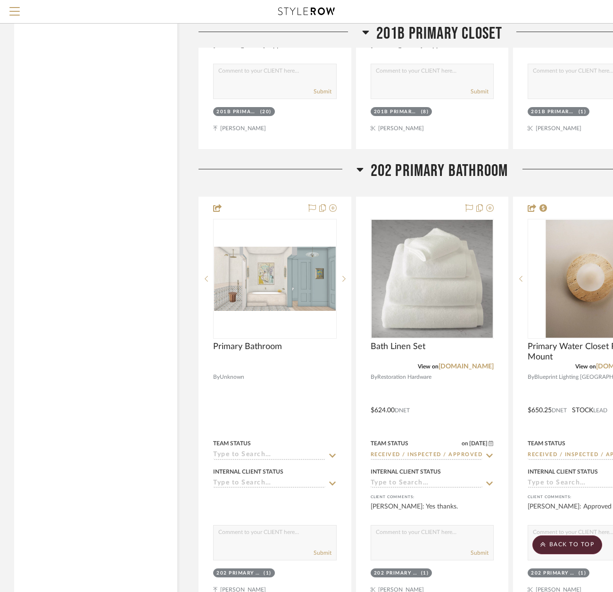
scroll to position [4622, 0]
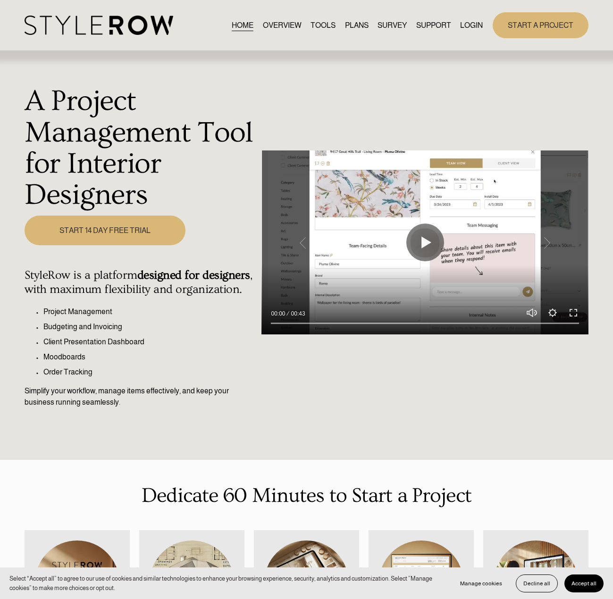
click at [467, 22] on link "LOGIN" at bounding box center [471, 25] width 23 height 13
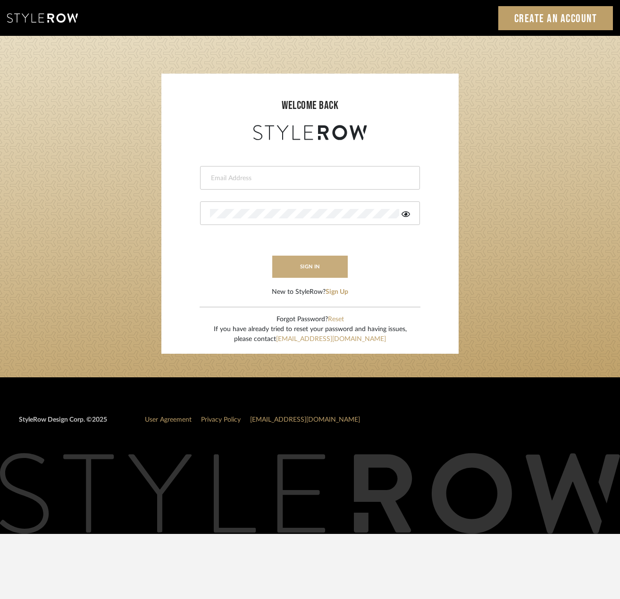
type input "[PERSON_NAME][EMAIL_ADDRESS][DOMAIN_NAME]"
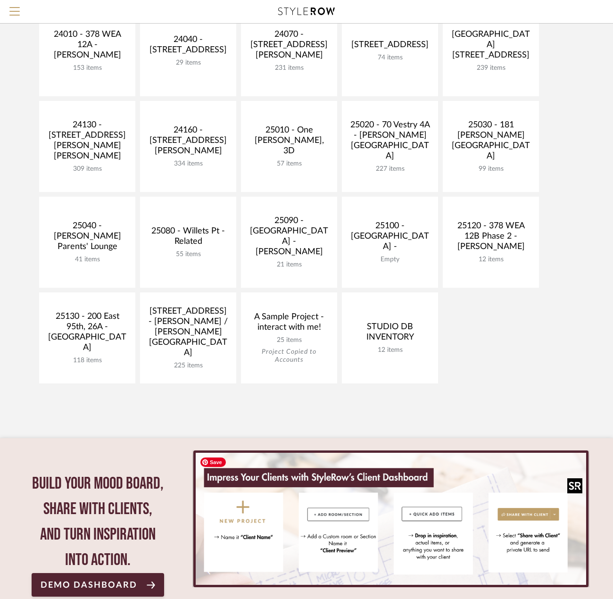
scroll to position [377, 0]
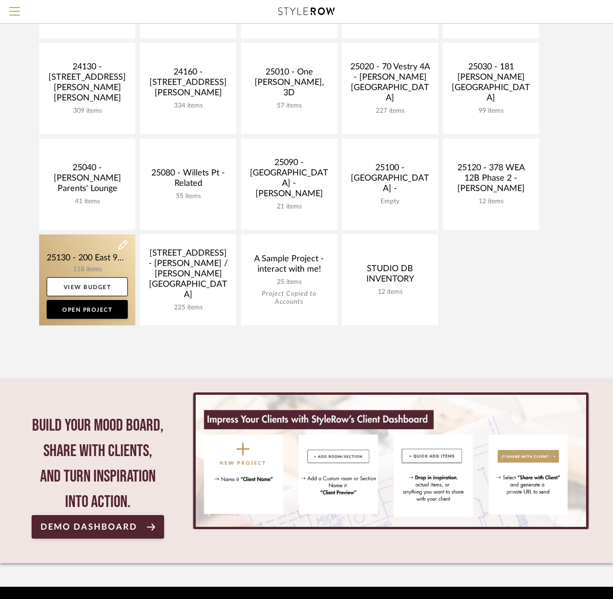
click at [105, 254] on link at bounding box center [87, 279] width 96 height 91
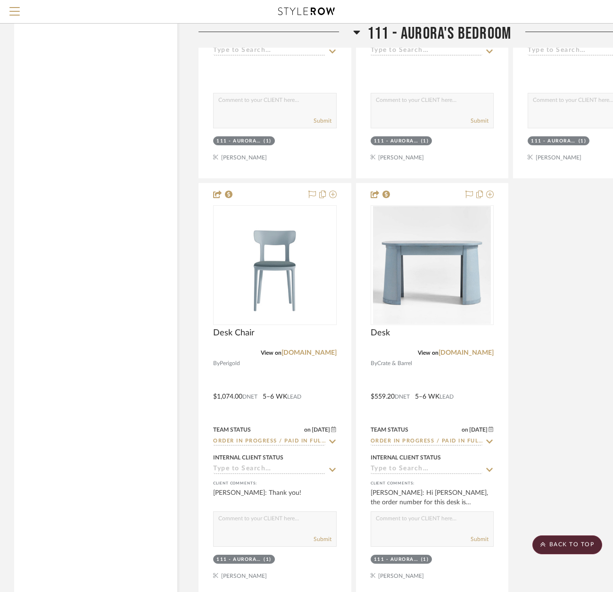
scroll to position [11130, 0]
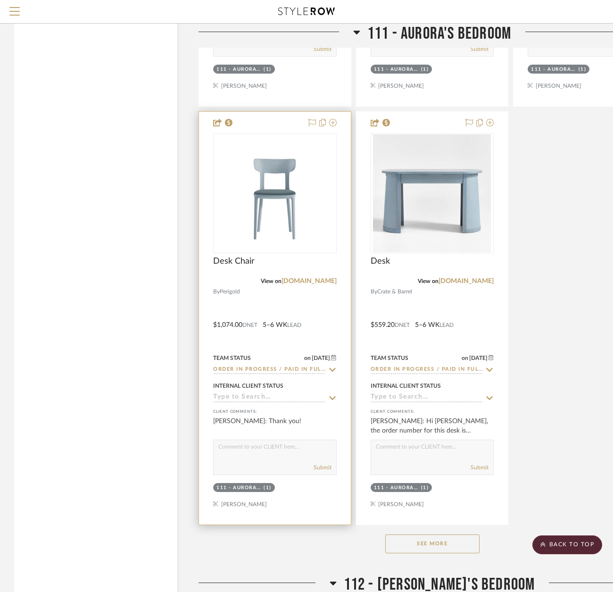
click at [307, 295] on div at bounding box center [275, 318] width 152 height 413
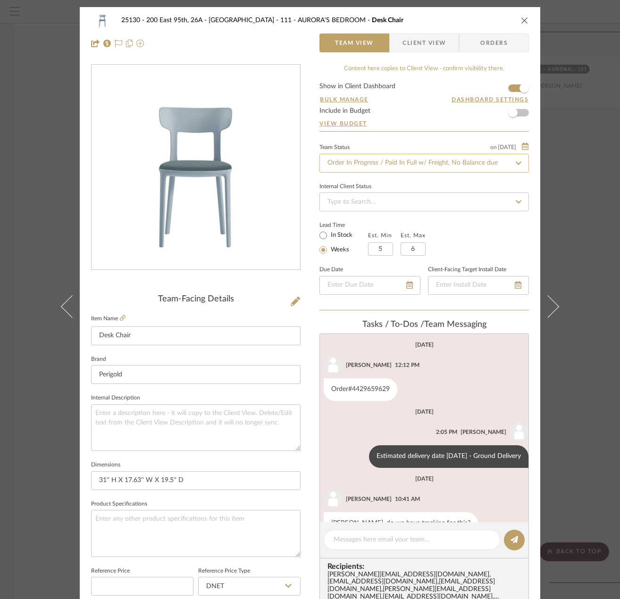
scroll to position [24, 0]
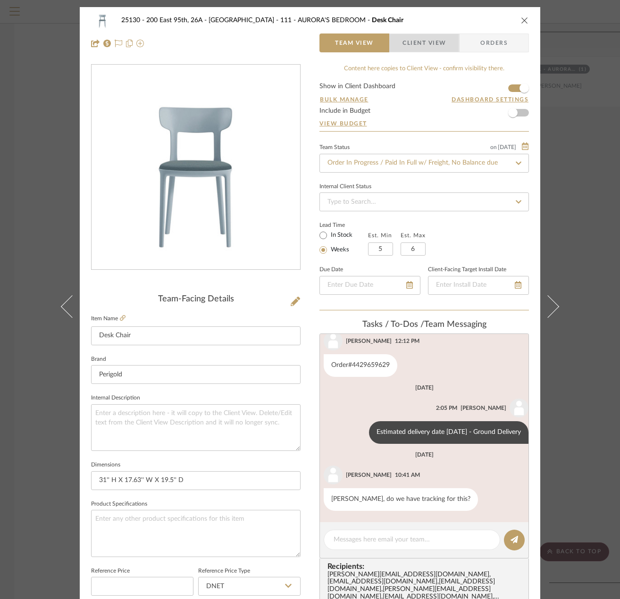
click at [434, 49] on span "Client View" at bounding box center [423, 42] width 43 height 19
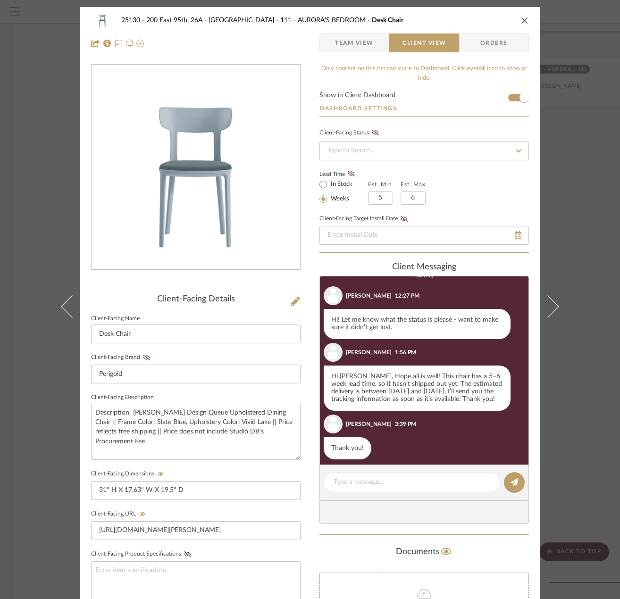
scroll to position [419, 0]
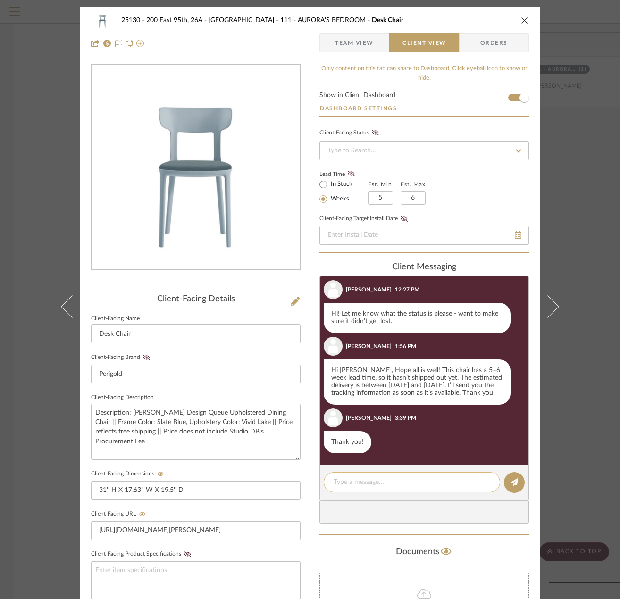
click at [415, 477] on div at bounding box center [412, 482] width 176 height 20
click at [415, 479] on textarea at bounding box center [411, 482] width 157 height 10
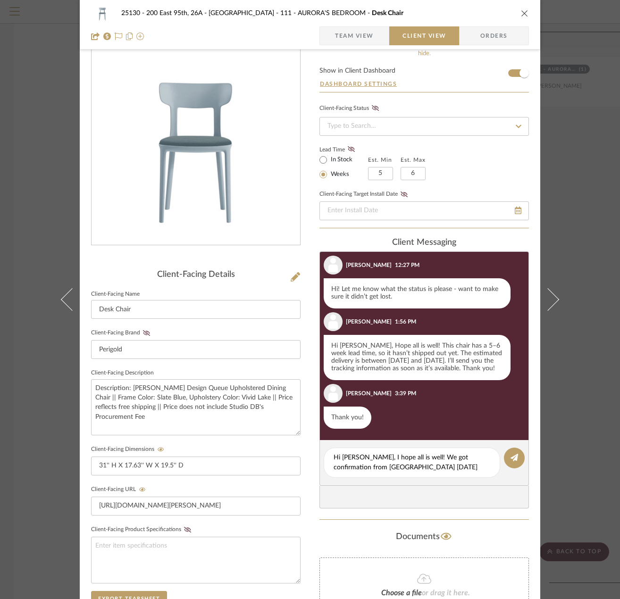
scroll to position [47, 0]
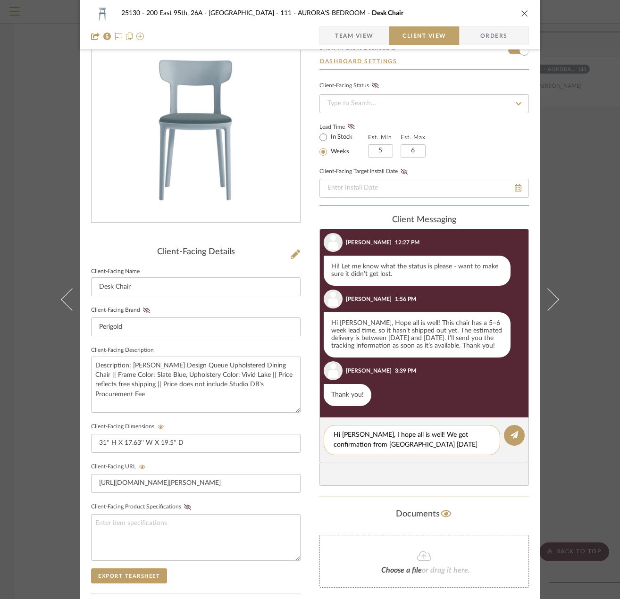
click at [411, 444] on textarea "Hi Marianna, I hope all is well! We got confirmation from Perigold today that" at bounding box center [411, 440] width 157 height 20
click at [410, 448] on textarea "Hi Marianna, I hope all is well! We got confirmation from Perigold today that" at bounding box center [411, 440] width 157 height 20
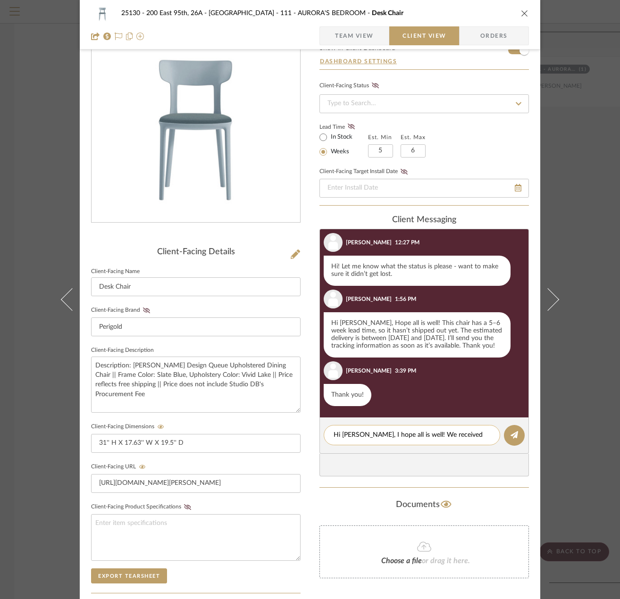
scroll to position [0, 0]
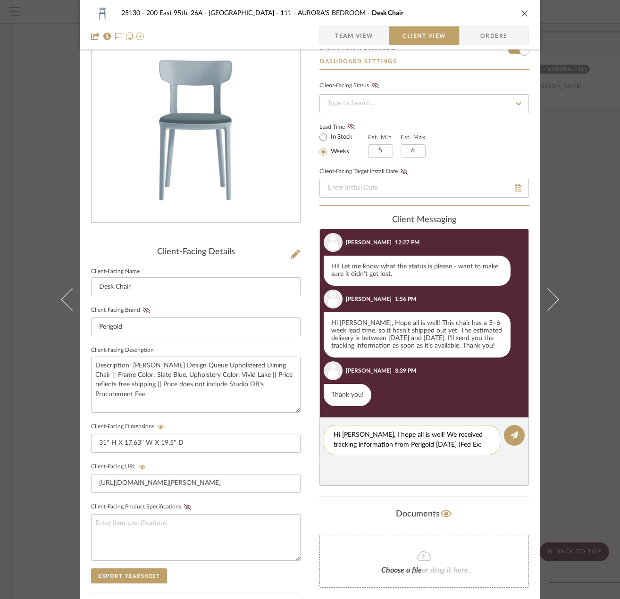
paste textarea
click at [473, 444] on textarea "Hi Marianna, I hope all is well! We received tracking information from Perigold…" at bounding box center [411, 440] width 157 height 20
paste textarea "884324870682"
click at [330, 455] on div "Hi Marianna, I hope all is well! We received tracking information from Perigold…" at bounding box center [412, 445] width 176 height 40
click at [333, 456] on textarea "Hi Marianna, I hope all is well! We received tracking information from Perigold…" at bounding box center [411, 445] width 157 height 30
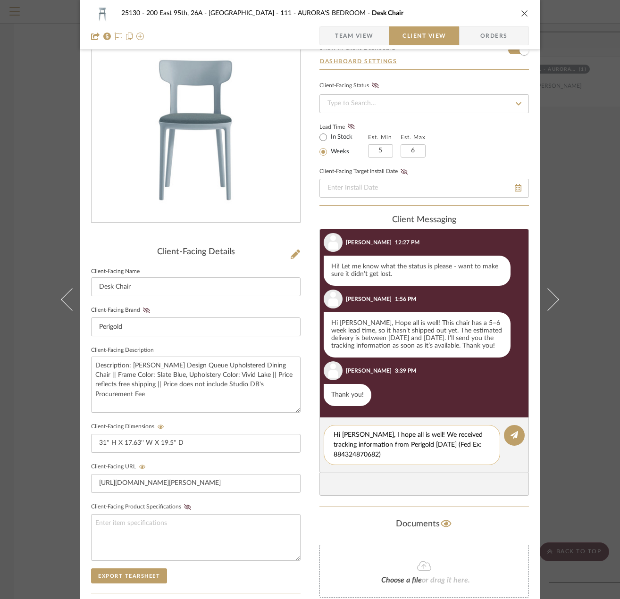
click at [407, 456] on textarea "Hi Marianna, I hope all is well! We received tracking information from Perigold…" at bounding box center [411, 445] width 157 height 30
click at [438, 446] on textarea "Hi Marianna, I hope all is well! We received tracking information from Perigold…" at bounding box center [411, 445] width 157 height 30
click at [423, 462] on div "Hi Marianna, I hope all is well! We received tracking information from Perigold…" at bounding box center [412, 445] width 176 height 40
drag, startPoint x: 423, startPoint y: 446, endPoint x: 405, endPoint y: 446, distance: 18.4
click at [405, 446] on textarea "Hi Marianna, I hope all is well! We received tracking information from Perigold…" at bounding box center [411, 445] width 157 height 30
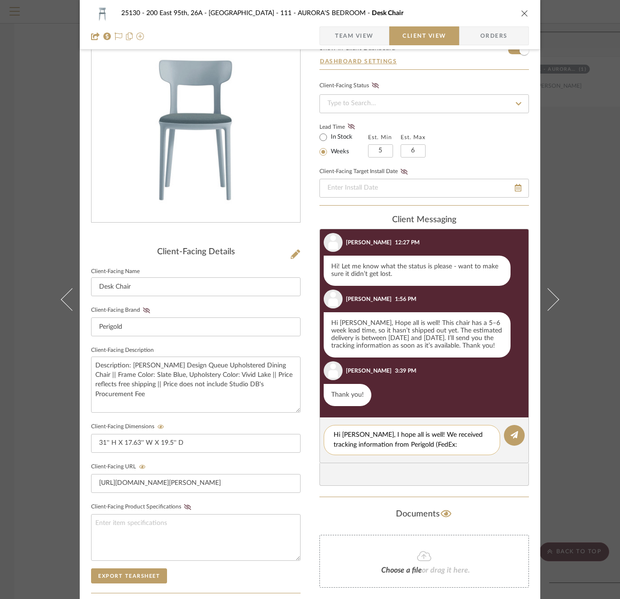
click at [461, 436] on textarea "Hi Marianna, I hope all is well! We received tracking information from Perigold…" at bounding box center [411, 440] width 157 height 20
click at [483, 449] on textarea "Hi Marianna, I hope all is well! We received tracking information from Perigold…" at bounding box center [411, 440] width 157 height 20
click at [464, 454] on textarea "Hi Marianna, I hope all is well! We received tracking information from Perigold…" at bounding box center [411, 445] width 157 height 30
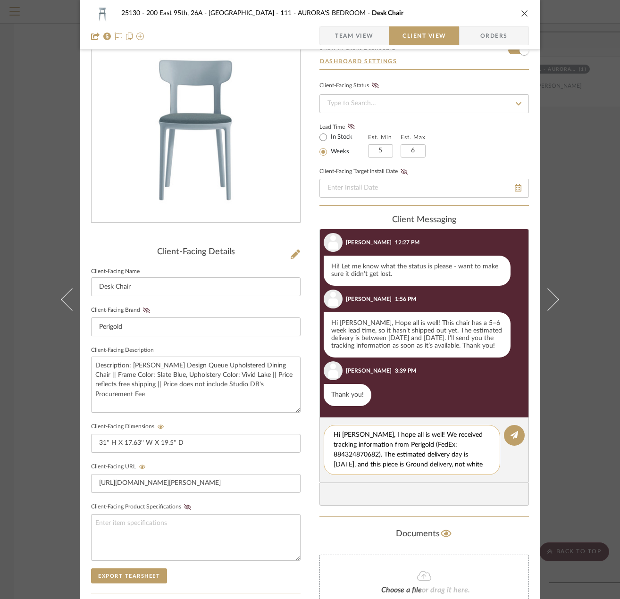
click at [368, 441] on textarea "Hi Marianna, I hope all is well! We received tracking information from Perigold…" at bounding box center [415, 450] width 164 height 40
click at [375, 434] on textarea "Hi Marianna, I hope all is well! We received tracking information from Perigold…" at bounding box center [415, 450] width 164 height 40
click at [383, 444] on textarea "Hi Marianna, I hope all is well! We received tracking information from Perigold…" at bounding box center [415, 450] width 164 height 40
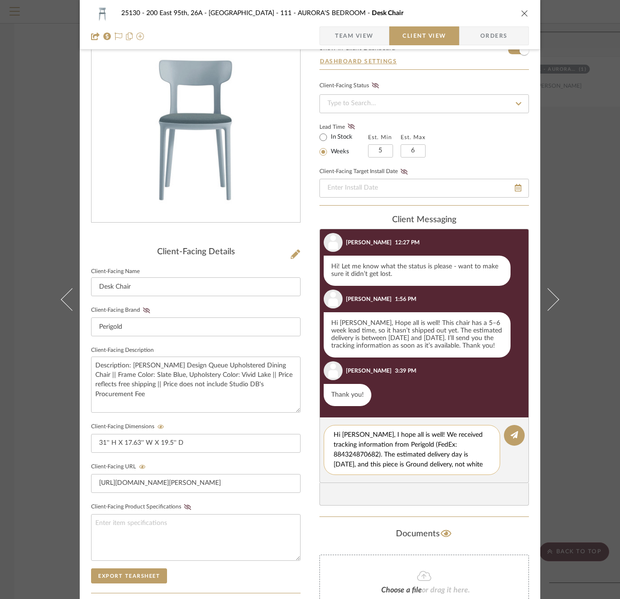
click at [460, 445] on textarea "Hi Marianna, I hope all is well! We received tracking information from Perigold…" at bounding box center [415, 450] width 164 height 40
click at [424, 466] on textarea "Hi Marianna, I hope all is well! We received tracking information from Perigold…" at bounding box center [415, 450] width 164 height 40
click at [390, 457] on textarea "Hi Marianna, I hope all is well! We received tracking information from Perigold…" at bounding box center [415, 450] width 164 height 40
click at [369, 456] on textarea "Hi Marianna, I hope all is well! We received tracking information from Perigold…" at bounding box center [415, 450] width 164 height 40
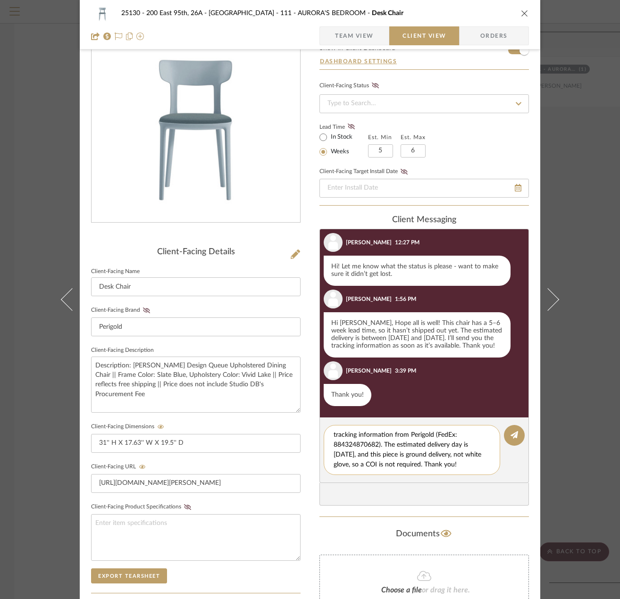
click at [443, 468] on textarea "Hi Marianna, I hope all is well! We received tracking information from Perigold…" at bounding box center [415, 450] width 164 height 40
click at [442, 467] on textarea "Hi Marianna, I hope all is well! We received tracking information from Perigold…" at bounding box center [415, 450] width 164 height 40
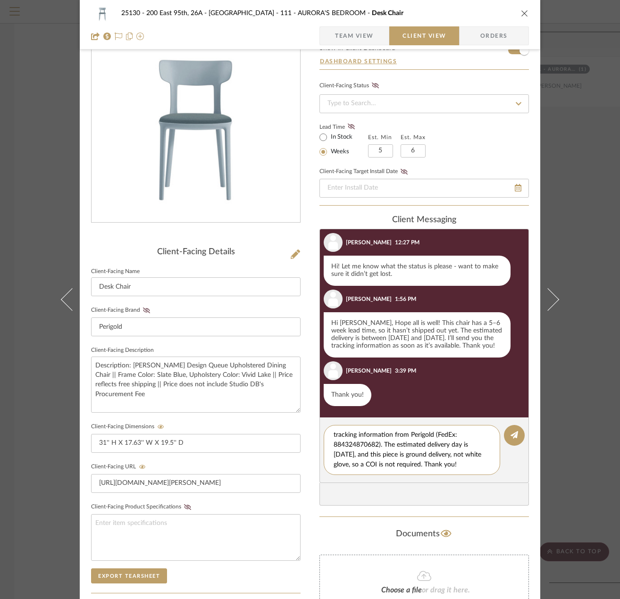
type textarea "Hi Marianna, I hope all is well! We received tracking information from Perigold…"
click at [448, 448] on textarea "Hi Marianna, I hope all is well! We received tracking information from Perigold…" at bounding box center [415, 450] width 164 height 40
click at [444, 460] on textarea "Hi Marianna, I hope all is well! We received tracking information from Perigold…" at bounding box center [415, 450] width 164 height 40
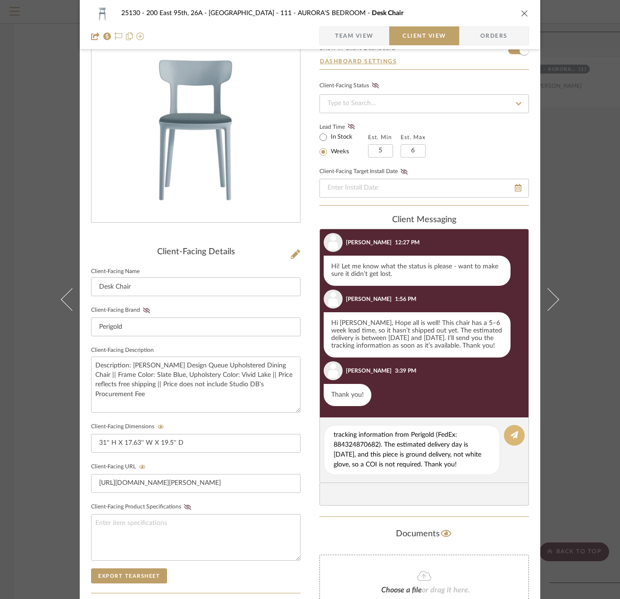
click at [510, 435] on icon at bounding box center [514, 435] width 8 height 8
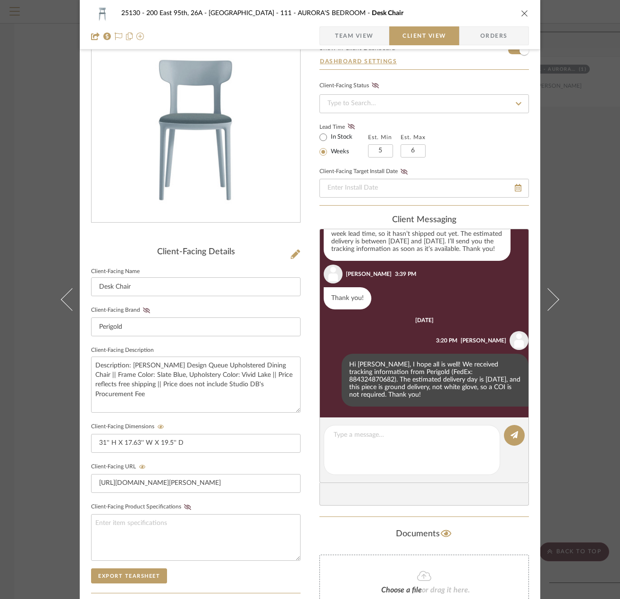
scroll to position [516, 0]
click at [588, 352] on div "25130 - 200 East 95th, 26A - Kosheleva 111 - AURORA'S BEDROOM Desk Chair Team V…" at bounding box center [310, 299] width 620 height 599
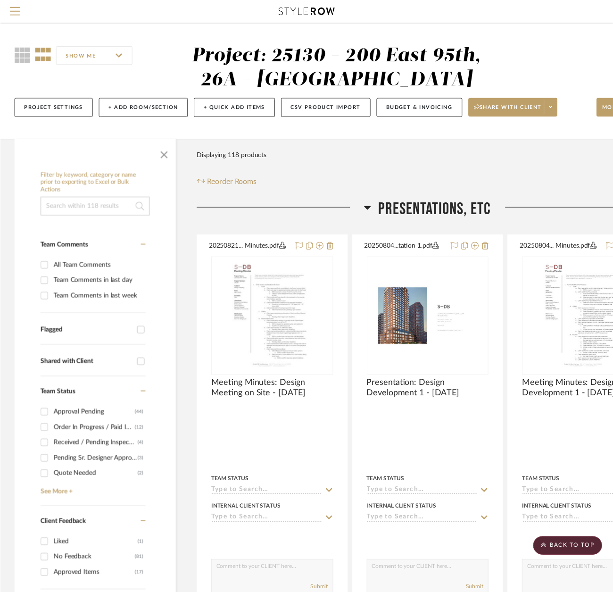
scroll to position [11130, 0]
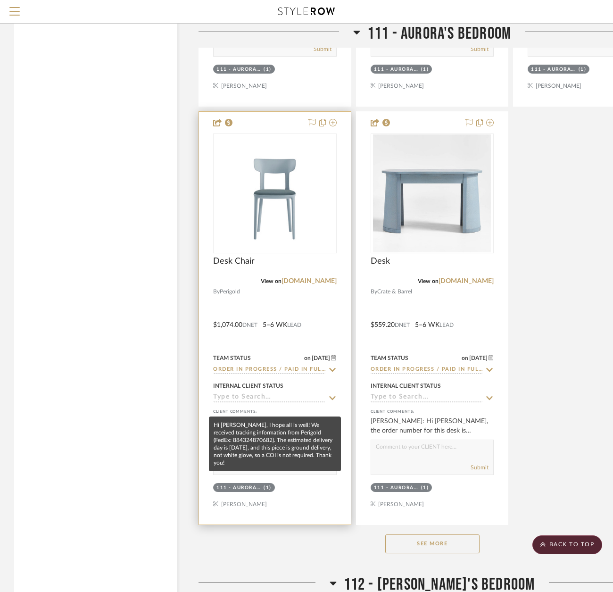
click at [297, 416] on div "Madeleine Gawronski: Hi Marianna, I hope all is well! We received tracking info…" at bounding box center [275, 425] width 124 height 19
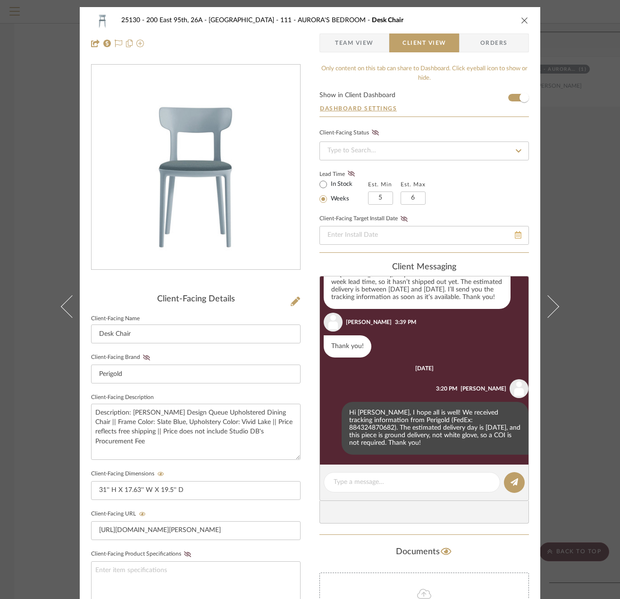
scroll to position [516, 0]
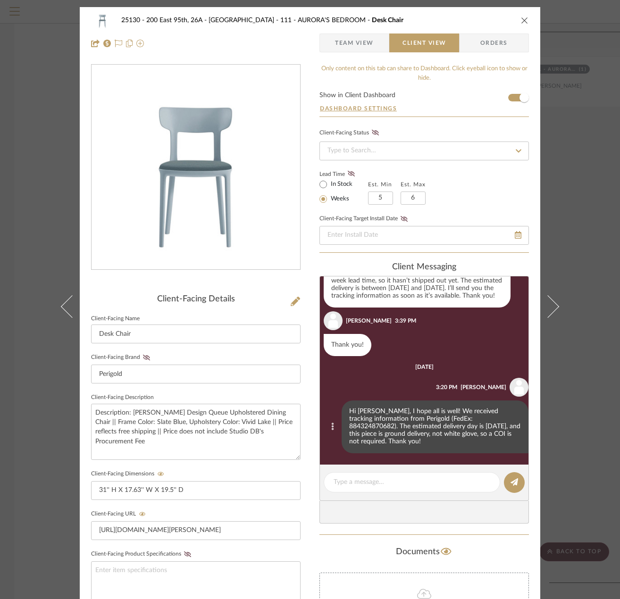
click at [331, 425] on icon at bounding box center [332, 427] width 3 height 8
click at [284, 419] on span "Edit Message" at bounding box center [280, 416] width 39 height 8
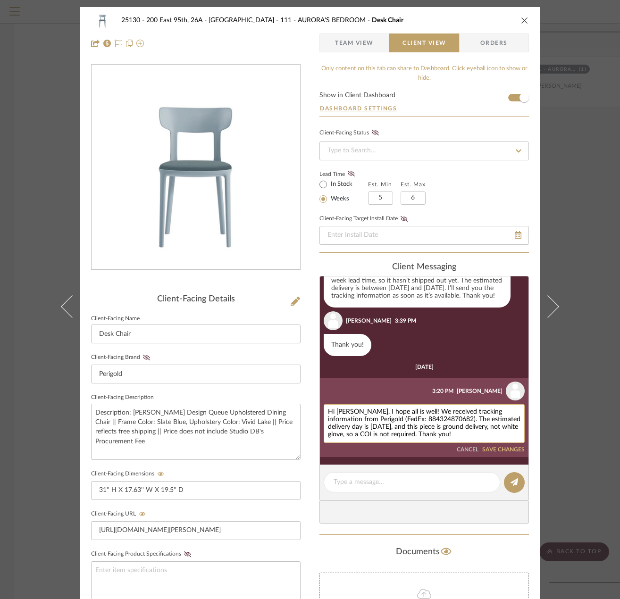
click at [334, 428] on textarea "Hi Marianna, I hope all is well! We received tracking information from Perigold…" at bounding box center [424, 423] width 192 height 30
type textarea "Hi Marianna, I hope all is well! We received tracking information from Perigold…"
click at [482, 448] on button "SAVE CHANGES" at bounding box center [503, 450] width 42 height 7
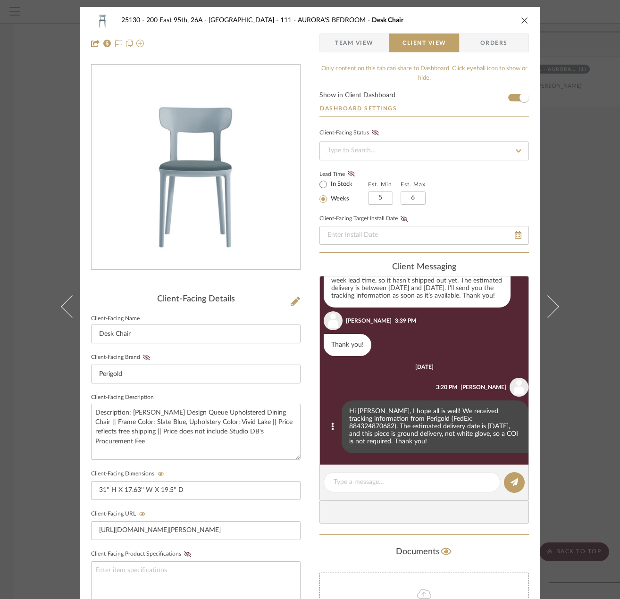
click at [581, 432] on div "25130 - 200 East 95th, 26A - Kosheleva 111 - AURORA'S BEDROOM Desk Chair Team V…" at bounding box center [310, 299] width 620 height 599
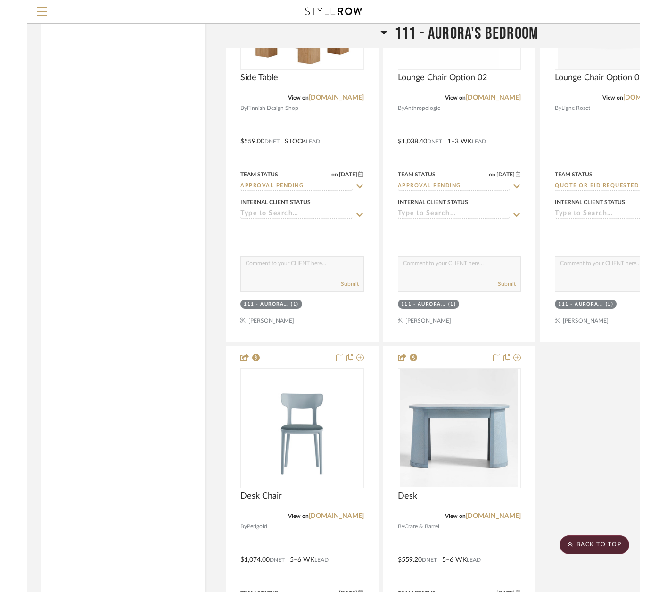
scroll to position [10894, 0]
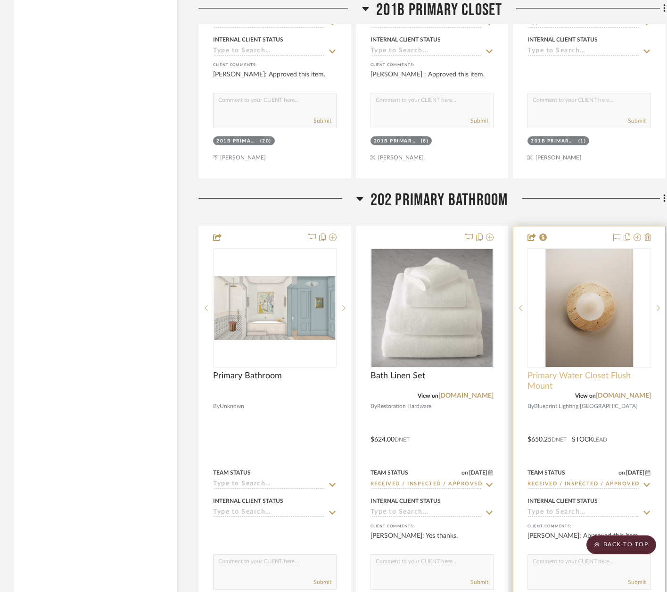
click at [650, 389] on span "Primary Water Closet Flush Mount" at bounding box center [590, 381] width 124 height 21
